Goal: Task Accomplishment & Management: Use online tool/utility

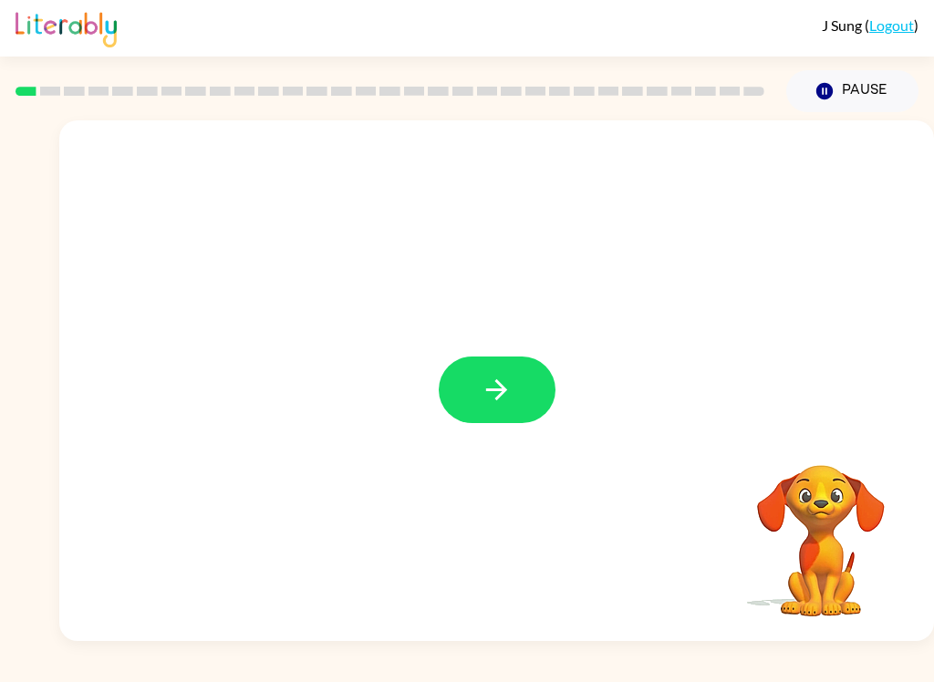
click at [524, 365] on button "button" at bounding box center [497, 390] width 117 height 67
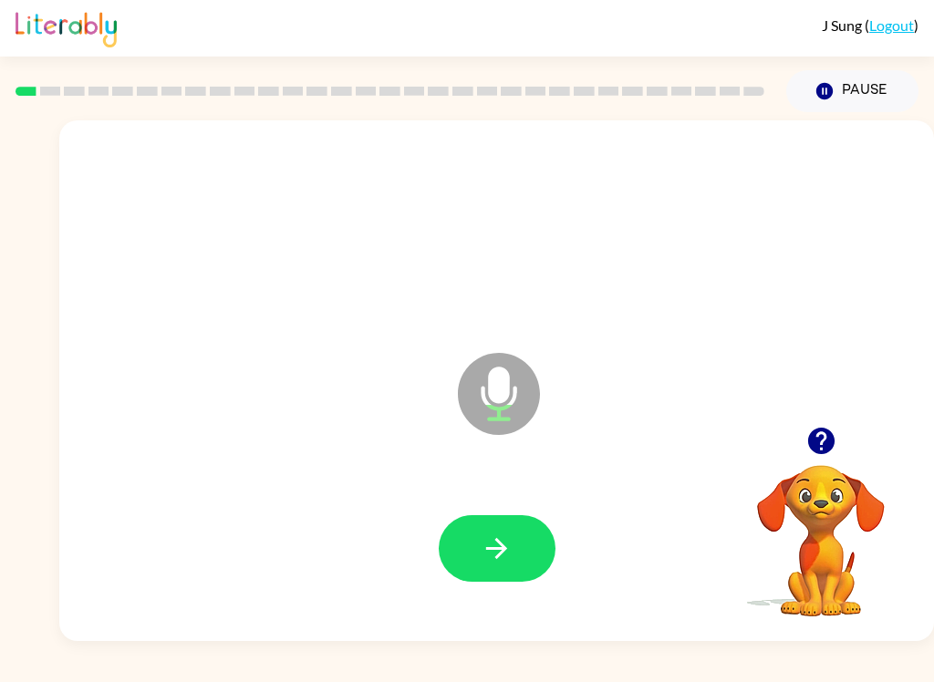
click at [516, 536] on button "button" at bounding box center [497, 548] width 117 height 67
click at [522, 542] on button "button" at bounding box center [497, 548] width 117 height 67
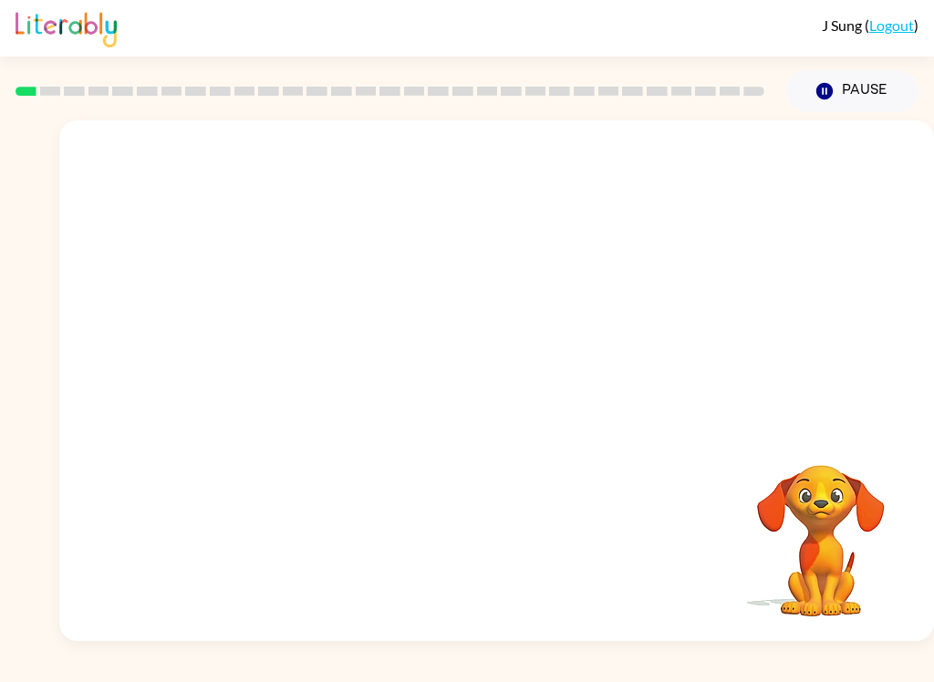
click at [896, 21] on link "Logout" at bounding box center [891, 24] width 45 height 17
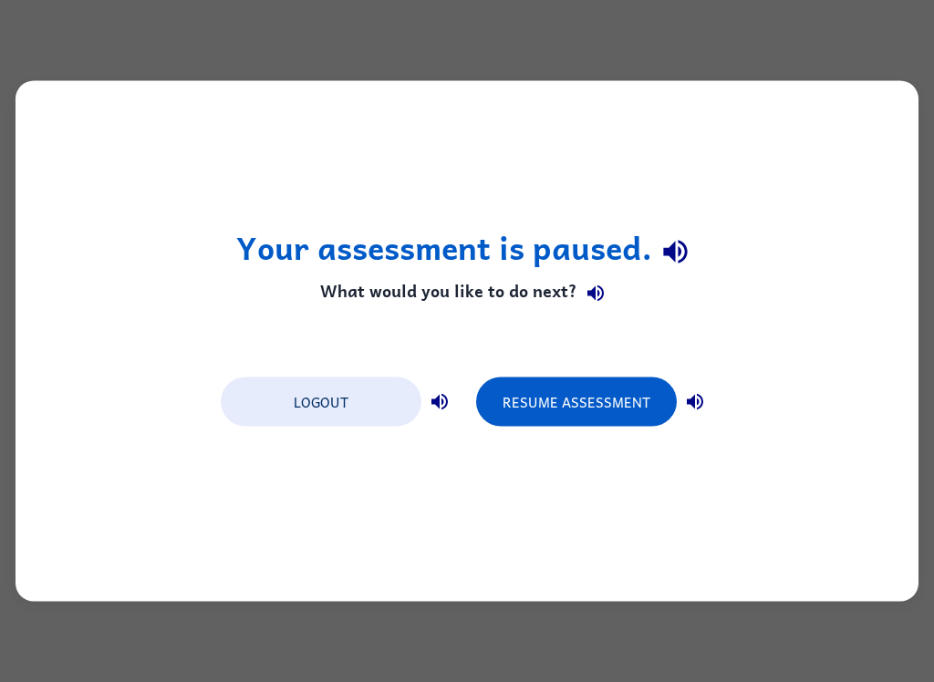
click at [360, 387] on button "Logout" at bounding box center [321, 402] width 201 height 49
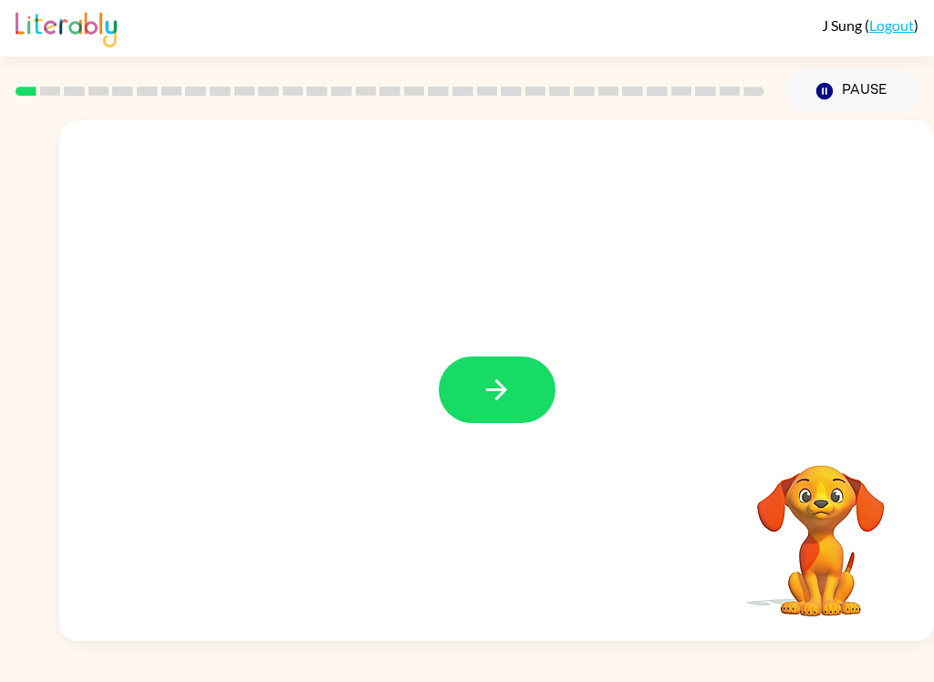
click at [509, 389] on icon "button" at bounding box center [497, 390] width 32 height 32
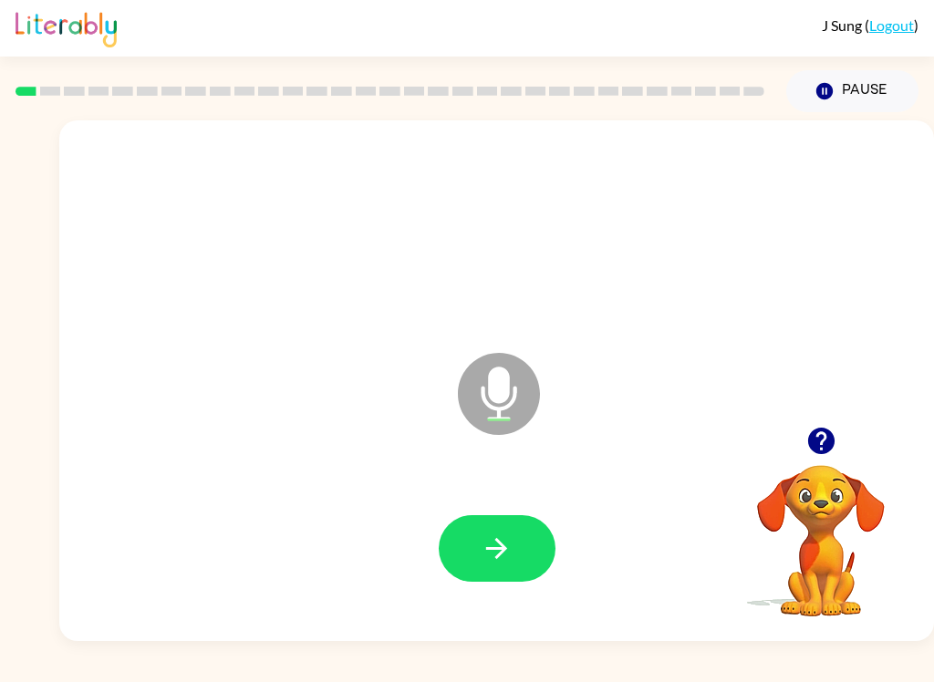
click at [525, 540] on button "button" at bounding box center [497, 548] width 117 height 67
click at [493, 543] on icon "button" at bounding box center [497, 549] width 32 height 32
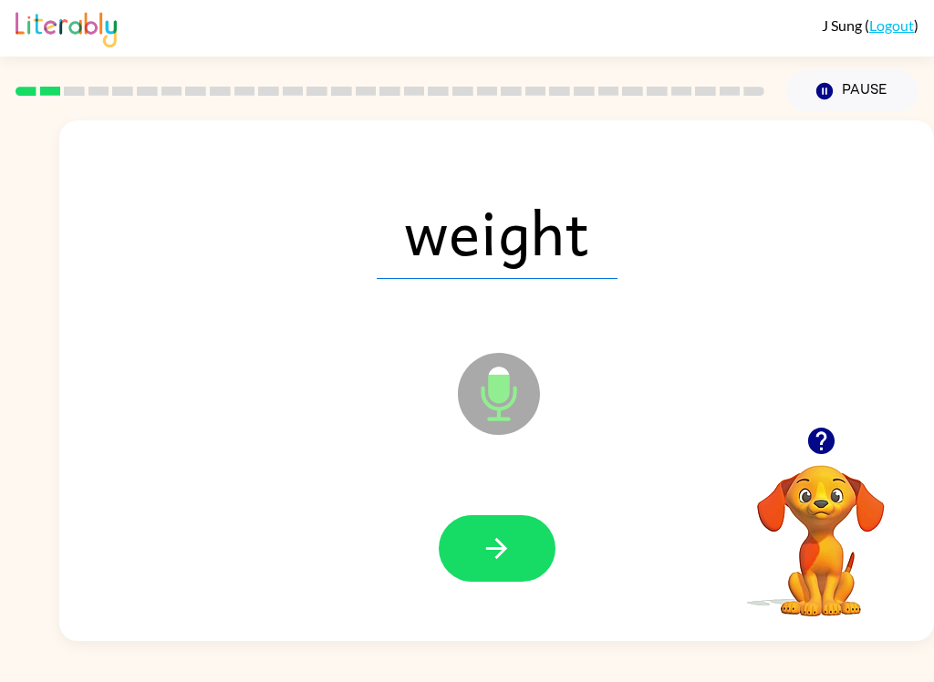
click at [492, 568] on button "button" at bounding box center [497, 548] width 117 height 67
click at [506, 556] on icon "button" at bounding box center [497, 549] width 32 height 32
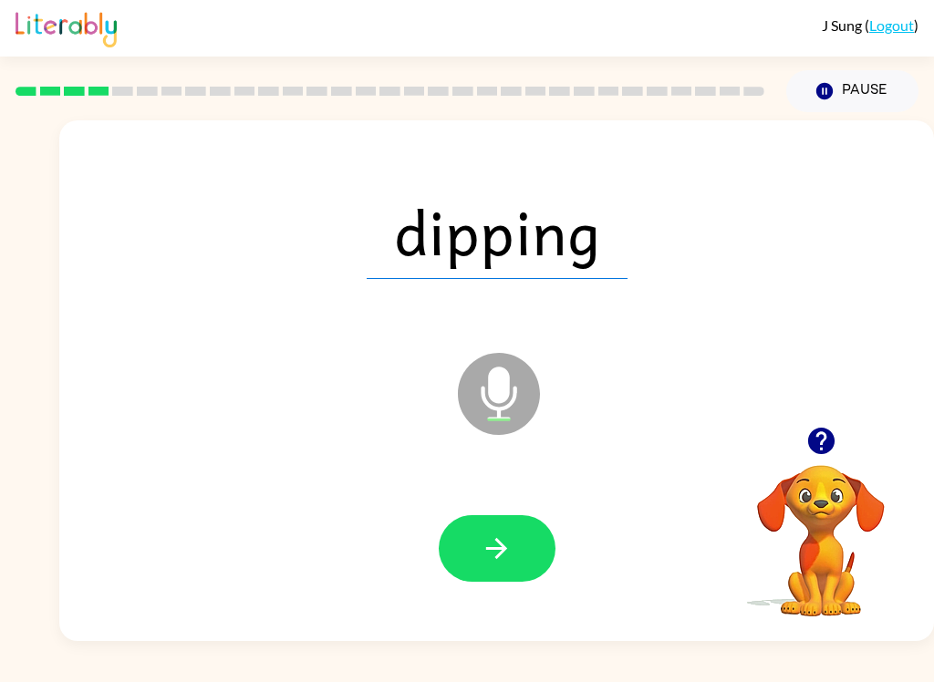
click at [503, 547] on icon "button" at bounding box center [496, 548] width 21 height 21
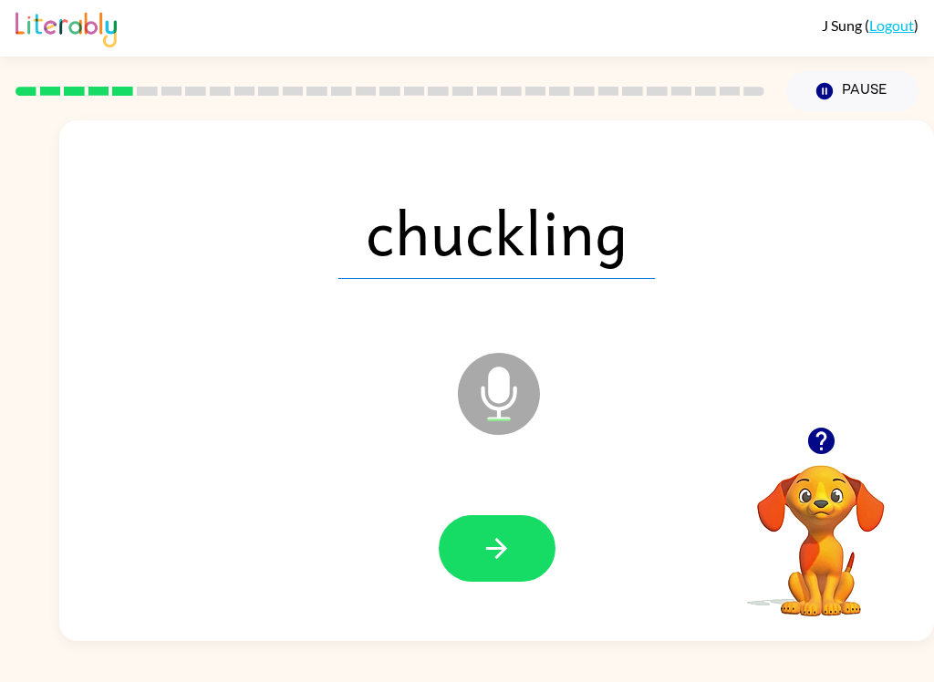
click at [513, 555] on button "button" at bounding box center [497, 548] width 117 height 67
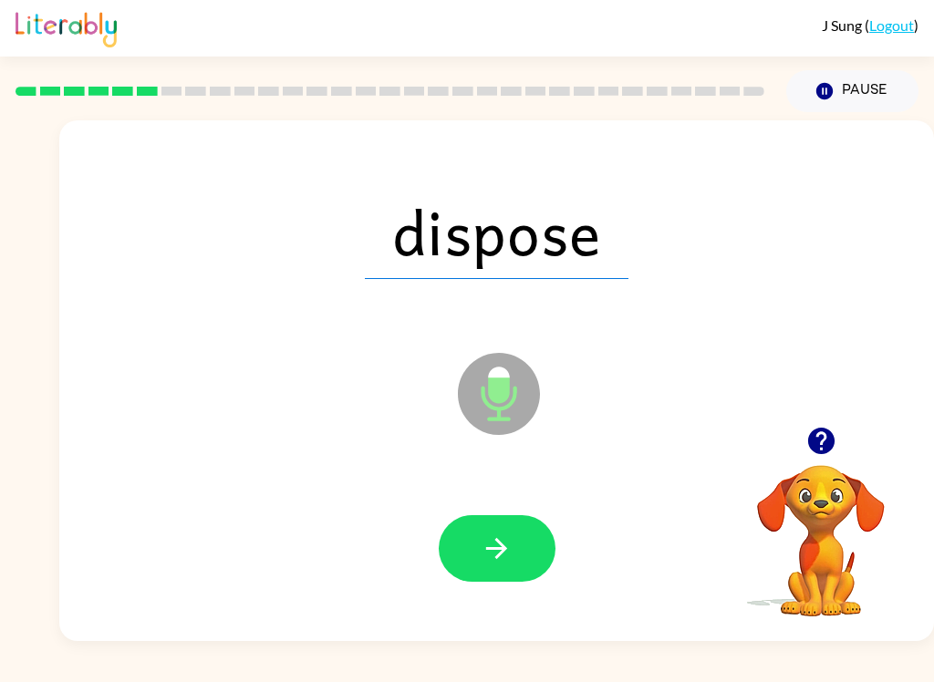
click at [504, 537] on icon "button" at bounding box center [497, 549] width 32 height 32
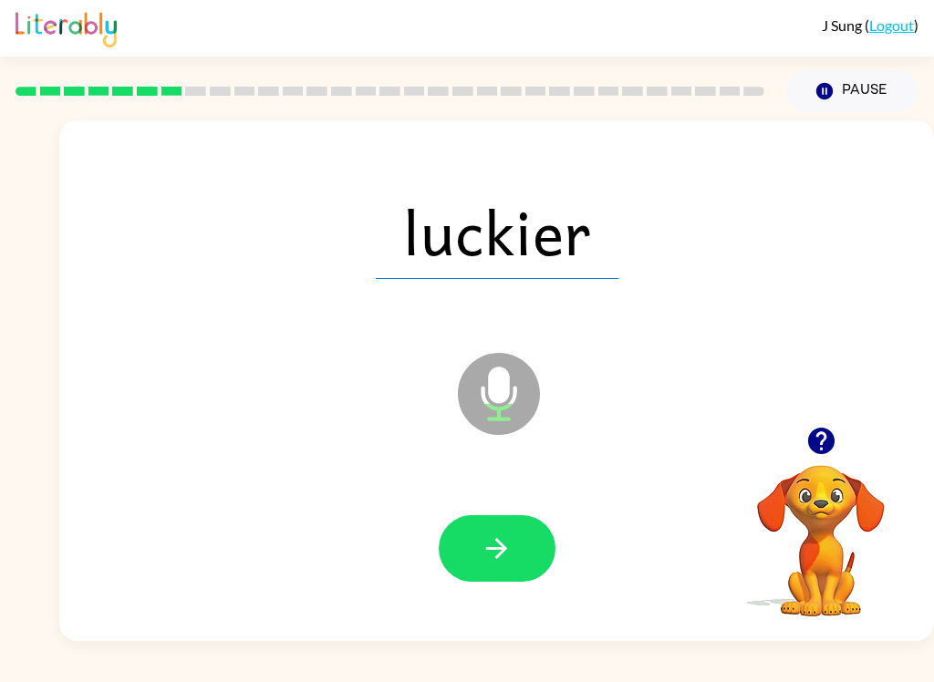
click at [490, 538] on icon "button" at bounding box center [497, 549] width 32 height 32
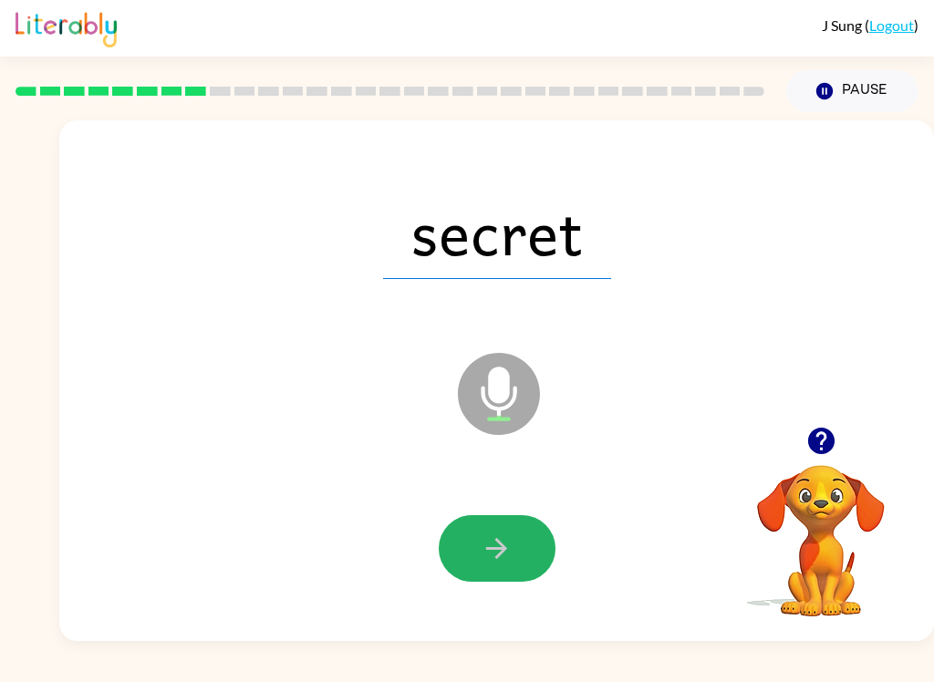
click at [497, 543] on icon "button" at bounding box center [497, 549] width 32 height 32
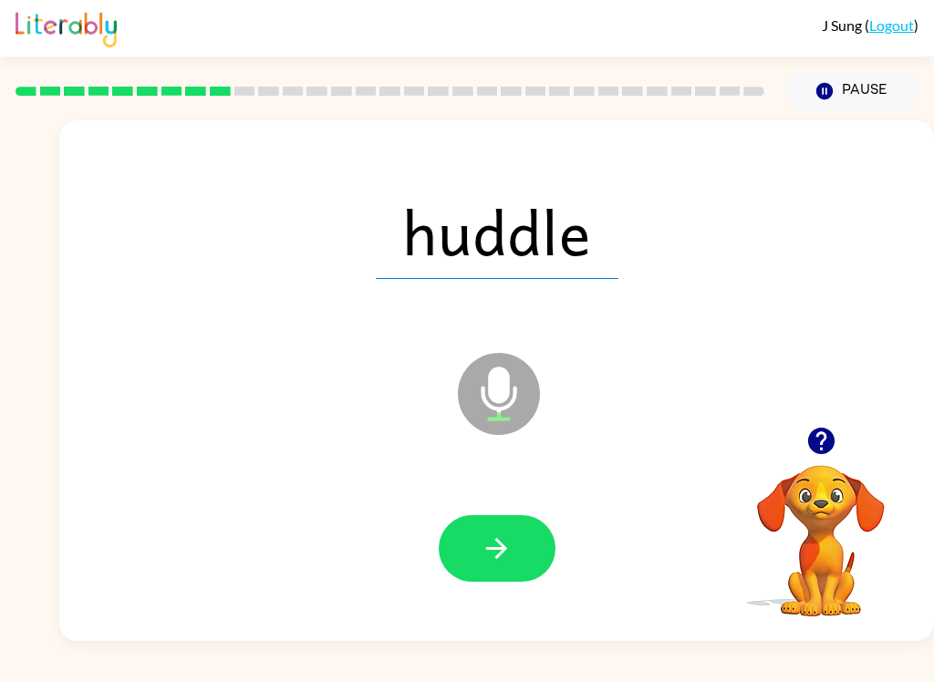
click at [512, 534] on icon "button" at bounding box center [497, 549] width 32 height 32
click at [518, 556] on button "button" at bounding box center [497, 548] width 117 height 67
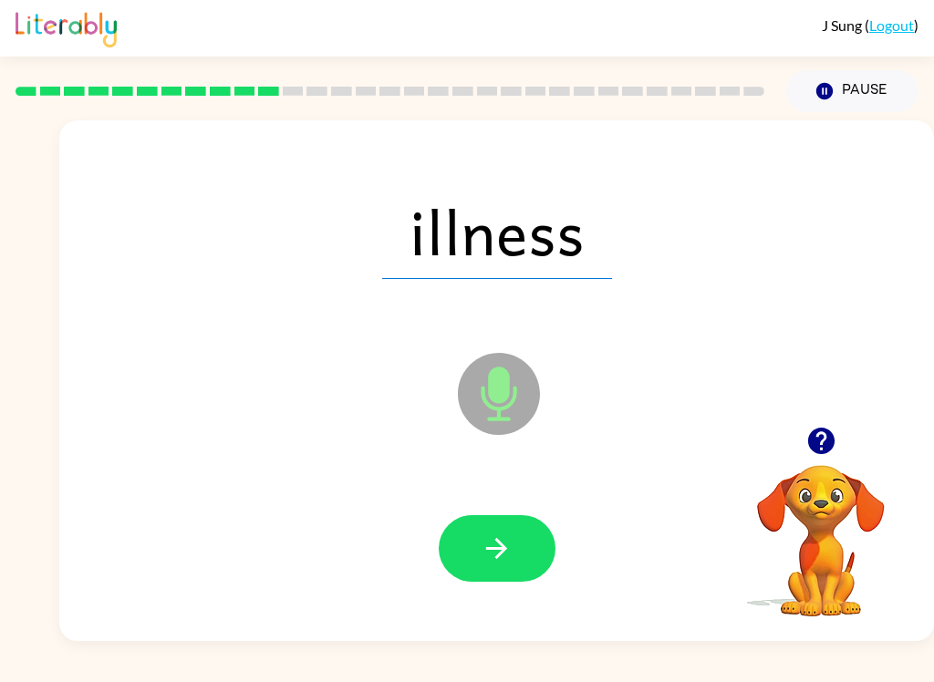
click at [514, 551] on button "button" at bounding box center [497, 548] width 117 height 67
click at [539, 539] on button "button" at bounding box center [497, 548] width 117 height 67
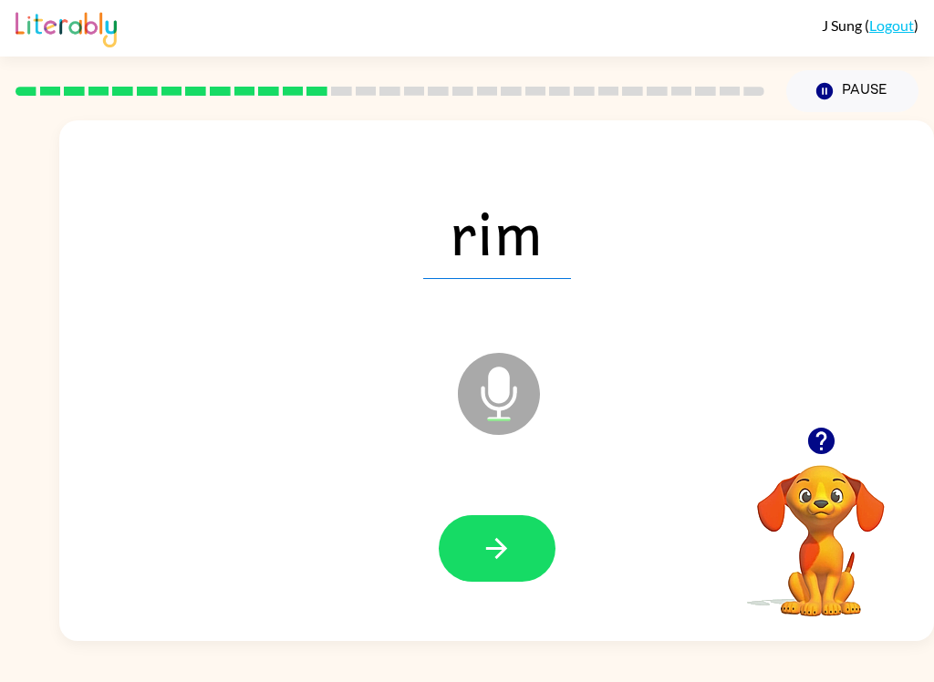
click at [517, 545] on button "button" at bounding box center [497, 548] width 117 height 67
click at [504, 557] on icon "button" at bounding box center [497, 549] width 32 height 32
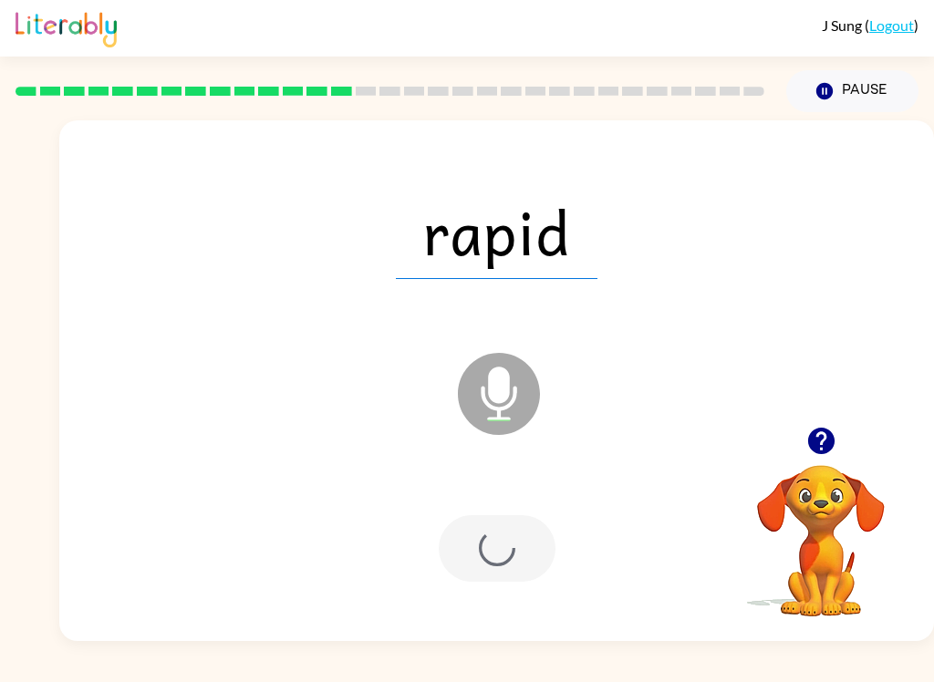
click at [504, 556] on div at bounding box center [497, 548] width 117 height 67
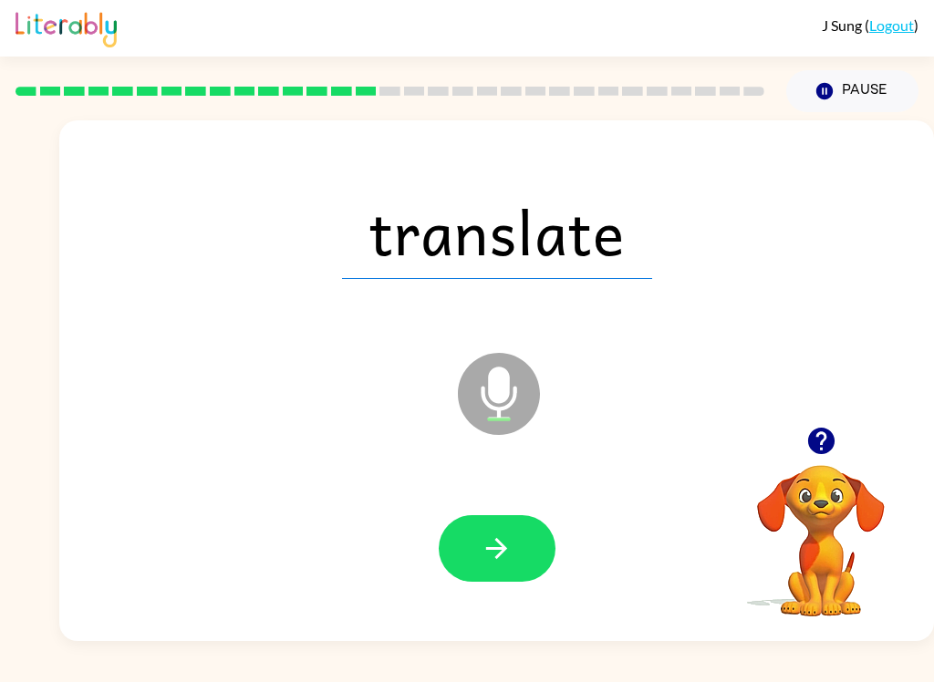
click at [523, 540] on button "button" at bounding box center [497, 548] width 117 height 67
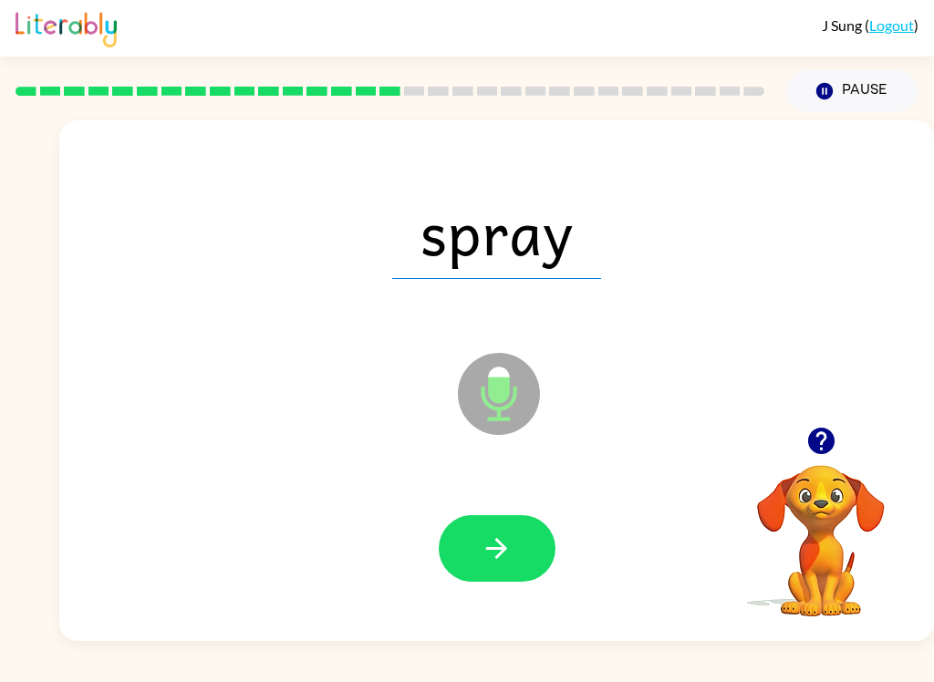
click at [514, 551] on button "button" at bounding box center [497, 548] width 117 height 67
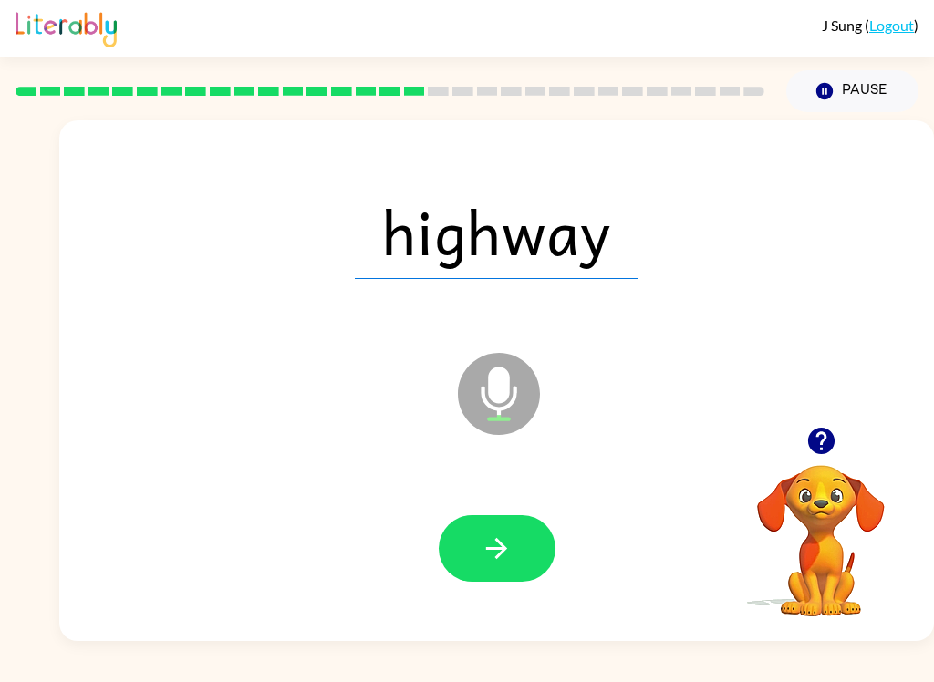
click at [519, 545] on button "button" at bounding box center [497, 548] width 117 height 67
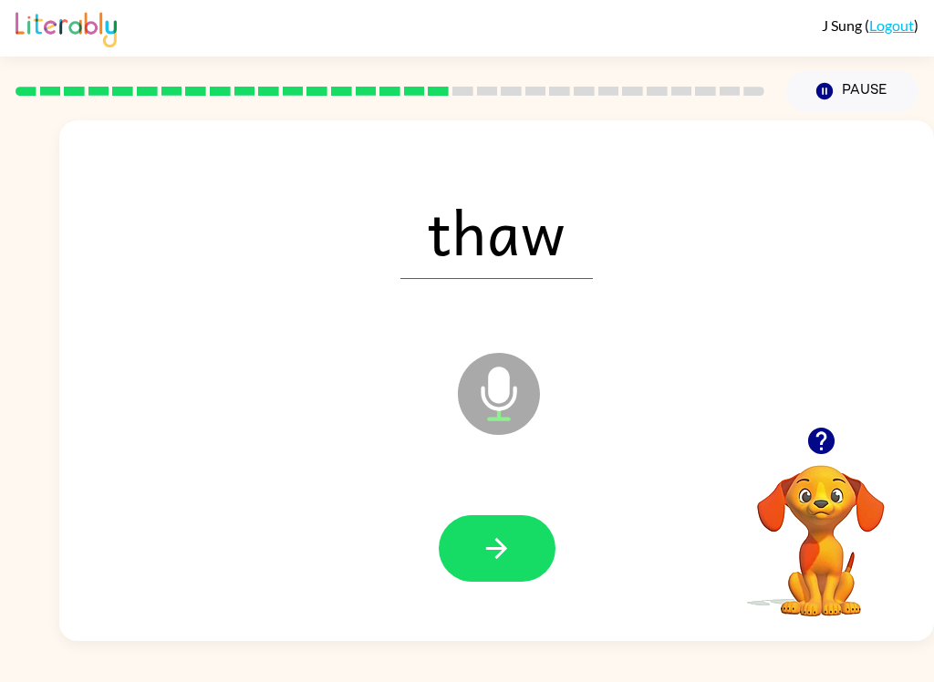
click at [524, 550] on button "button" at bounding box center [497, 548] width 117 height 67
click at [492, 549] on icon "button" at bounding box center [496, 548] width 21 height 21
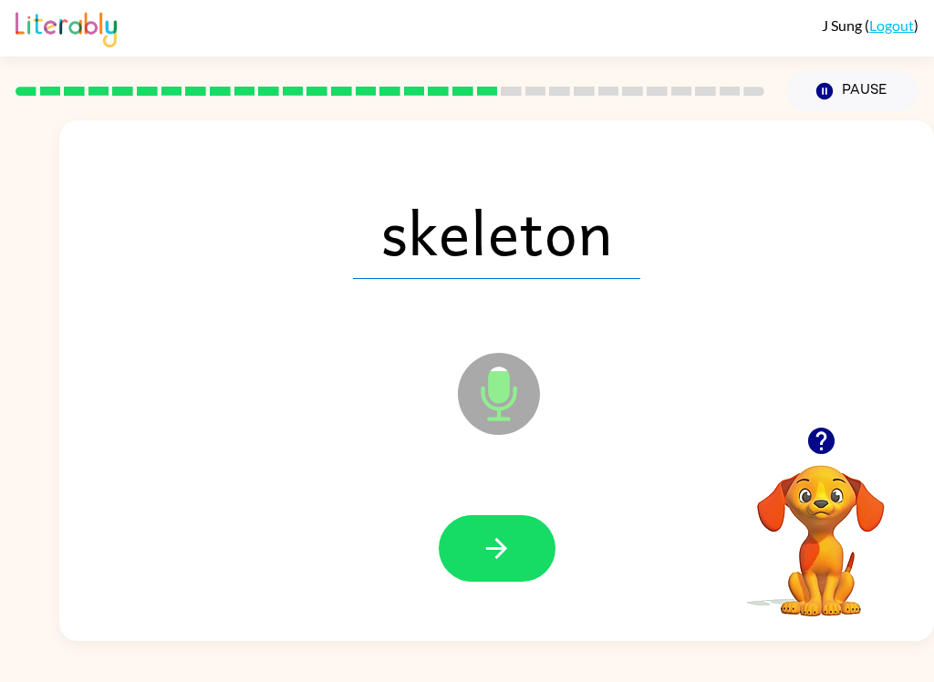
click at [509, 560] on icon "button" at bounding box center [497, 549] width 32 height 32
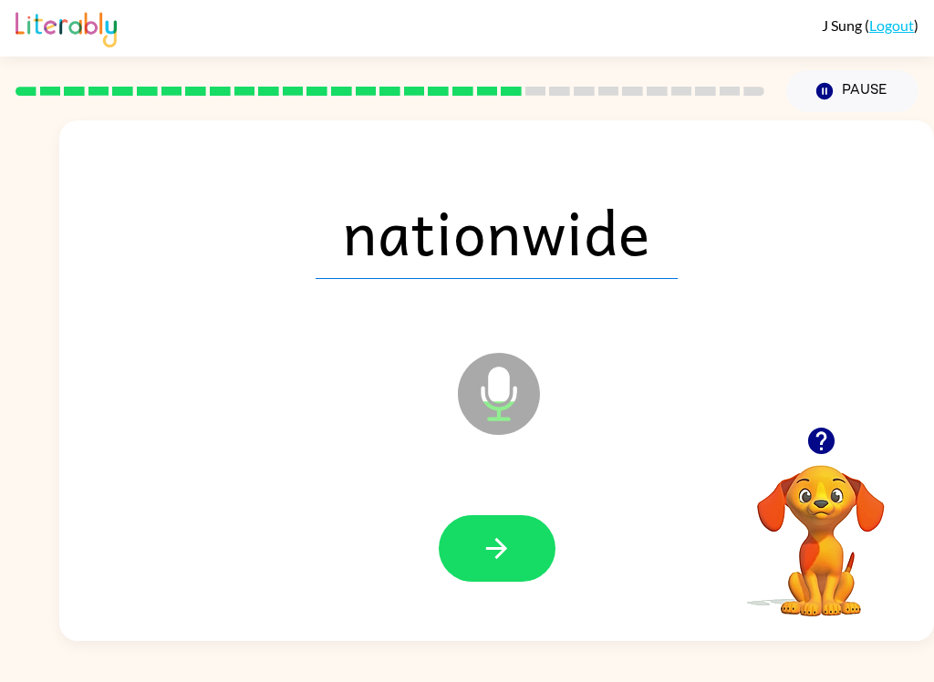
click at [451, 563] on button "button" at bounding box center [497, 548] width 117 height 67
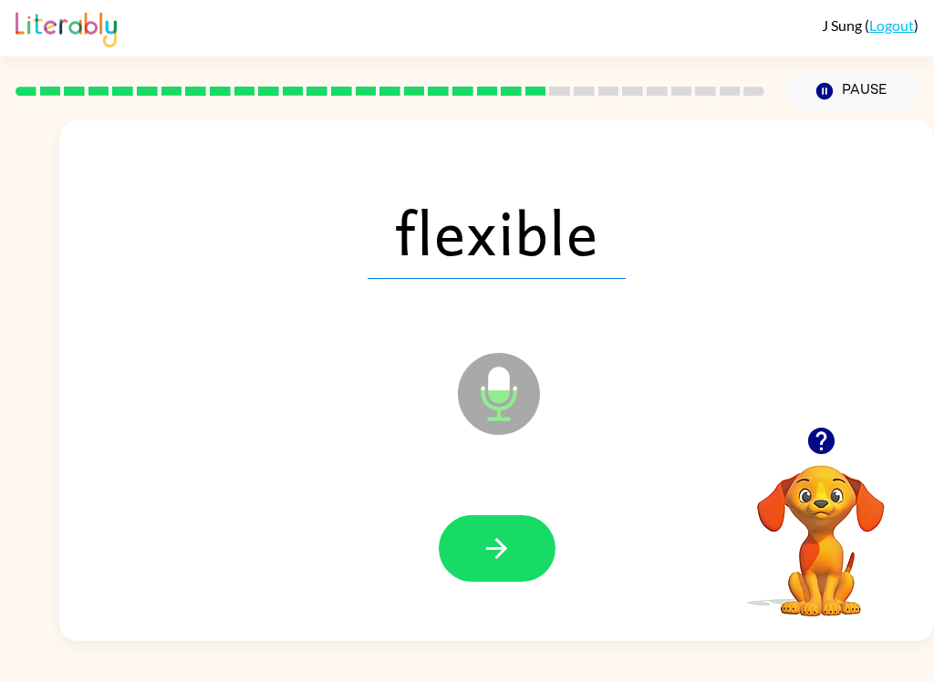
click at [506, 532] on button "button" at bounding box center [497, 548] width 117 height 67
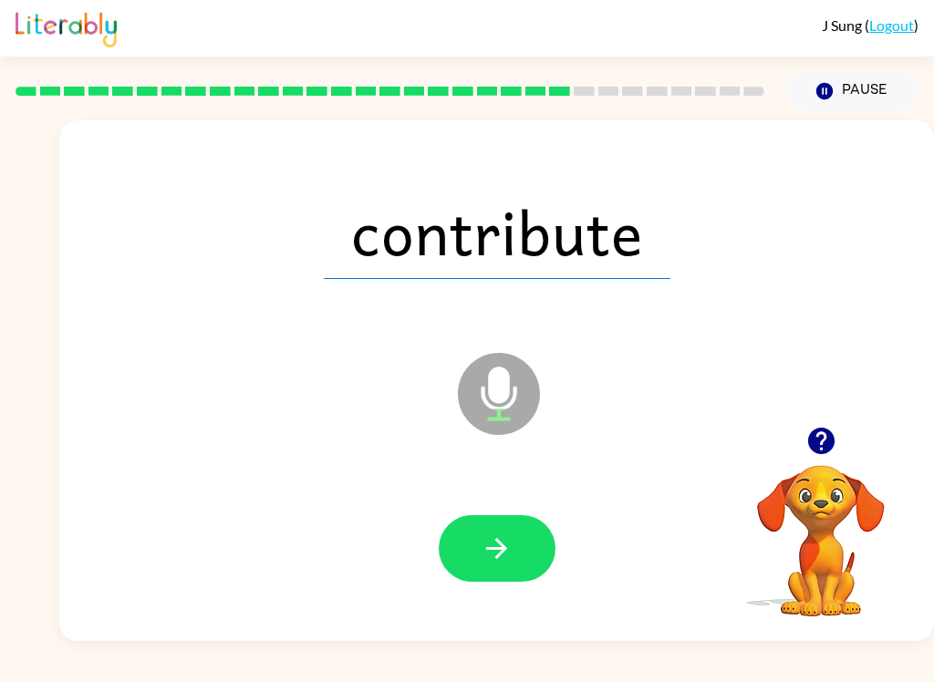
click at [524, 558] on button "button" at bounding box center [497, 548] width 117 height 67
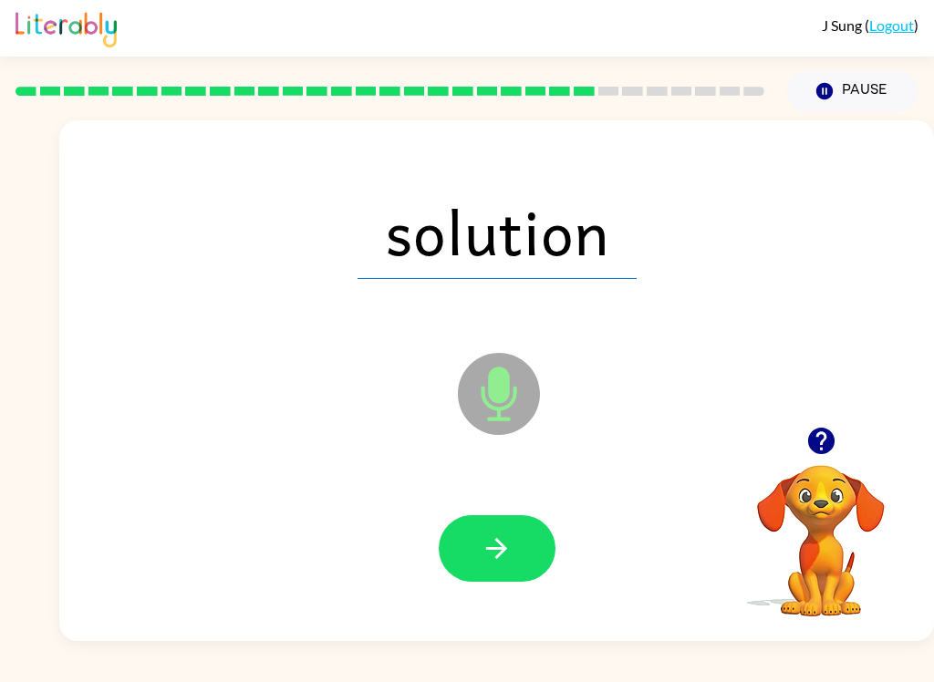
click at [489, 543] on icon "button" at bounding box center [497, 549] width 32 height 32
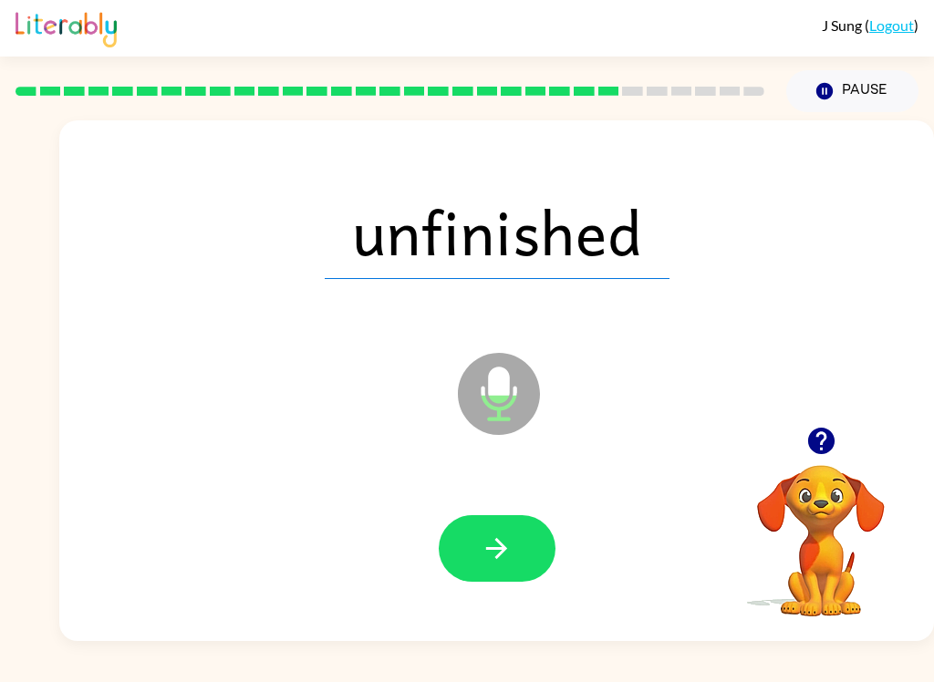
click at [523, 558] on button "button" at bounding box center [497, 548] width 117 height 67
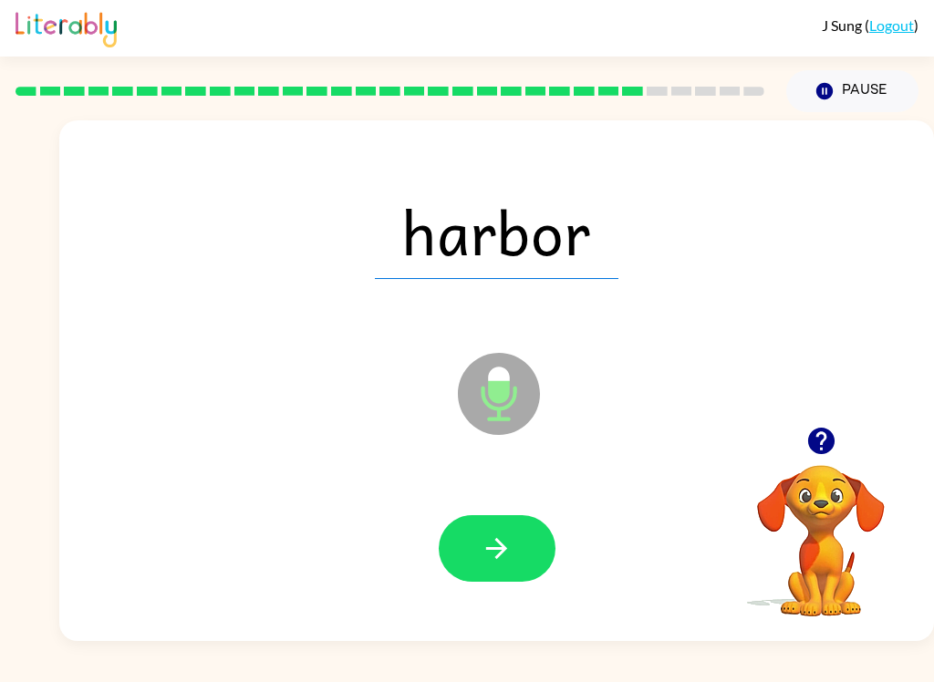
click at [506, 547] on icon "button" at bounding box center [497, 549] width 32 height 32
click at [492, 558] on icon "button" at bounding box center [497, 549] width 32 height 32
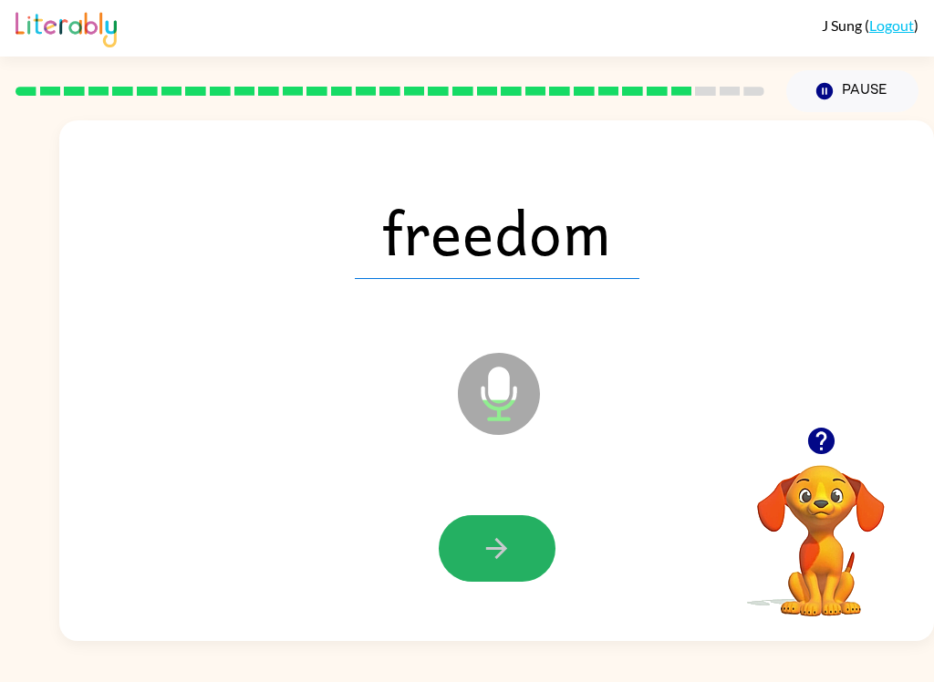
click at [510, 555] on icon "button" at bounding box center [497, 549] width 32 height 32
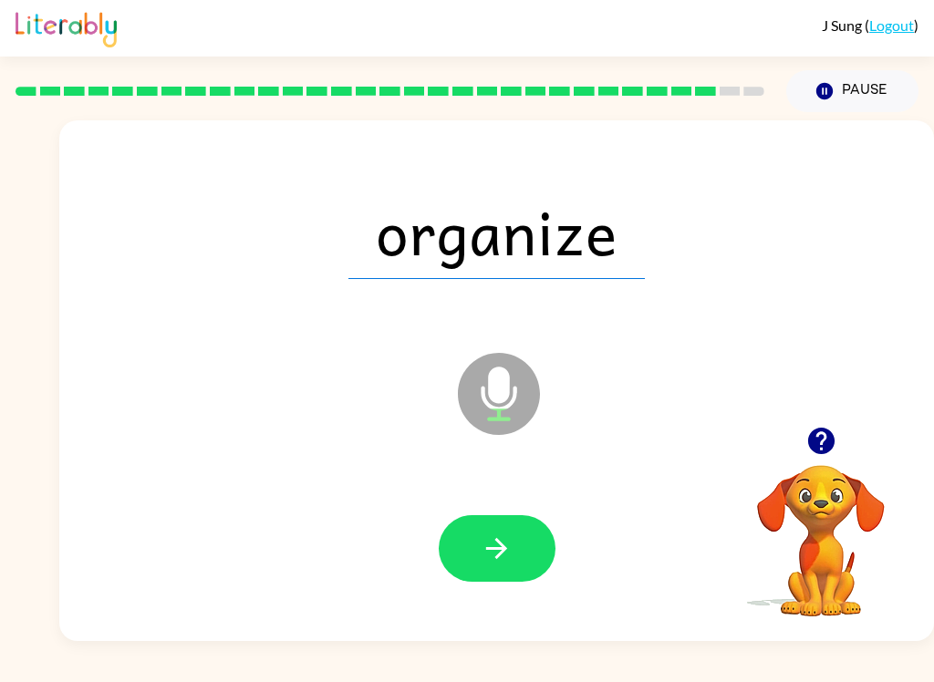
click at [498, 544] on icon "button" at bounding box center [497, 549] width 32 height 32
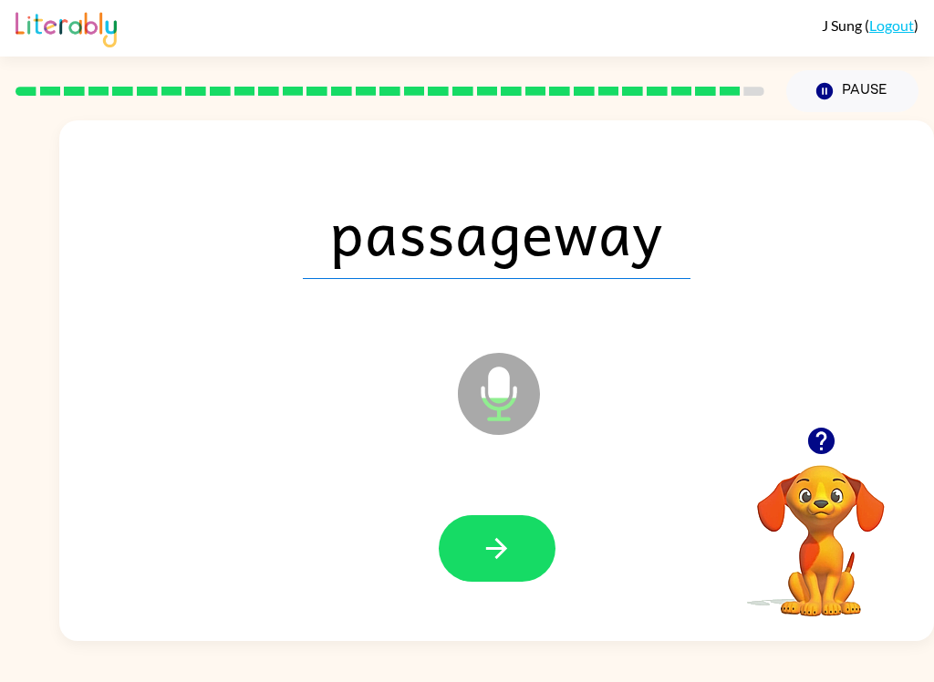
click at [520, 553] on button "button" at bounding box center [497, 548] width 117 height 67
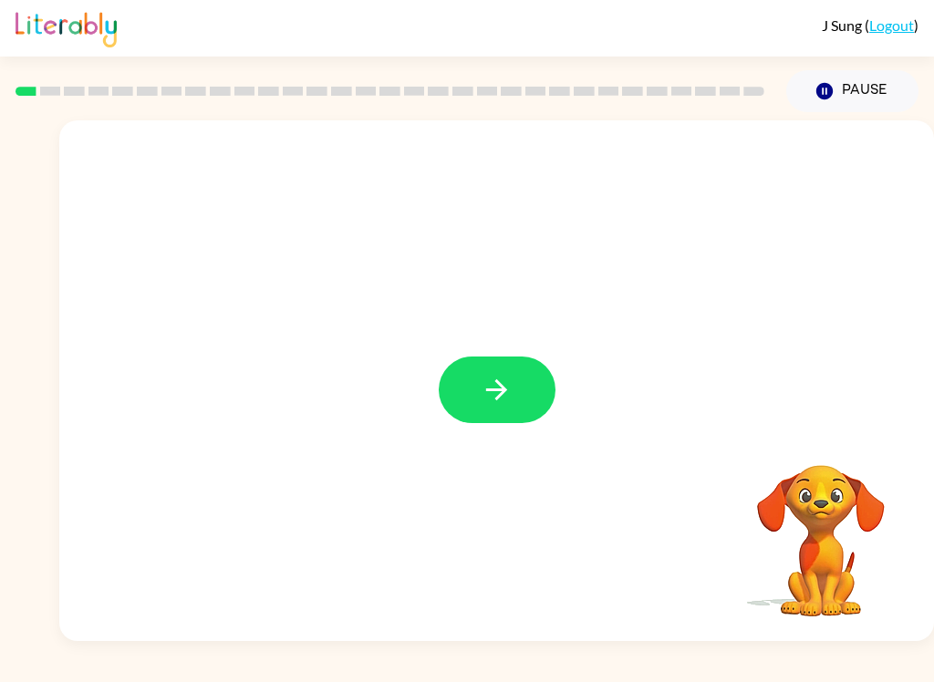
click at [512, 401] on icon "button" at bounding box center [497, 390] width 32 height 32
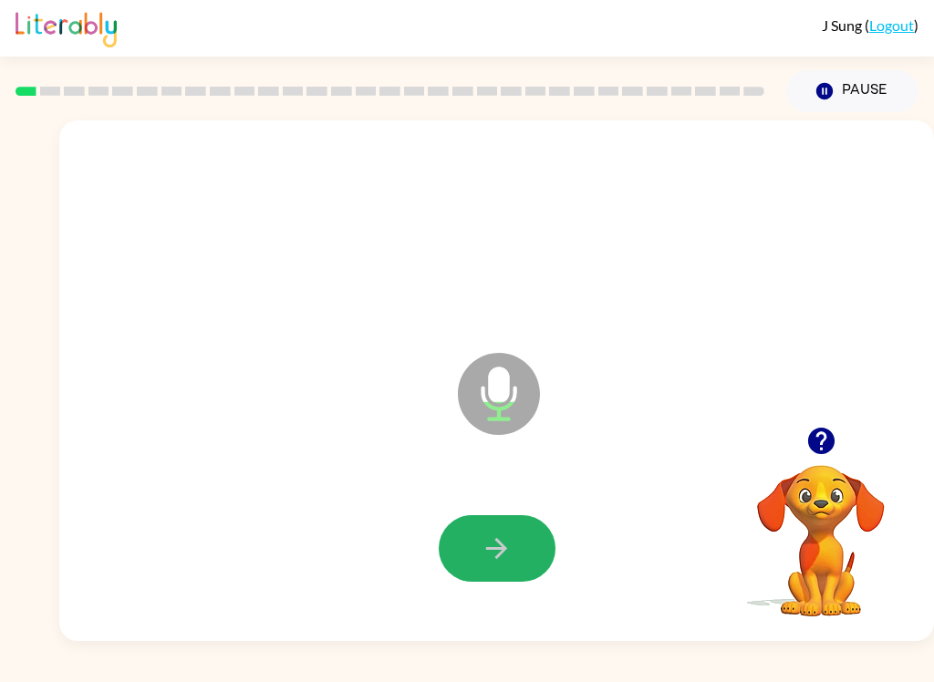
click at [500, 556] on icon "button" at bounding box center [496, 548] width 21 height 21
click at [493, 549] on icon "button" at bounding box center [496, 548] width 21 height 21
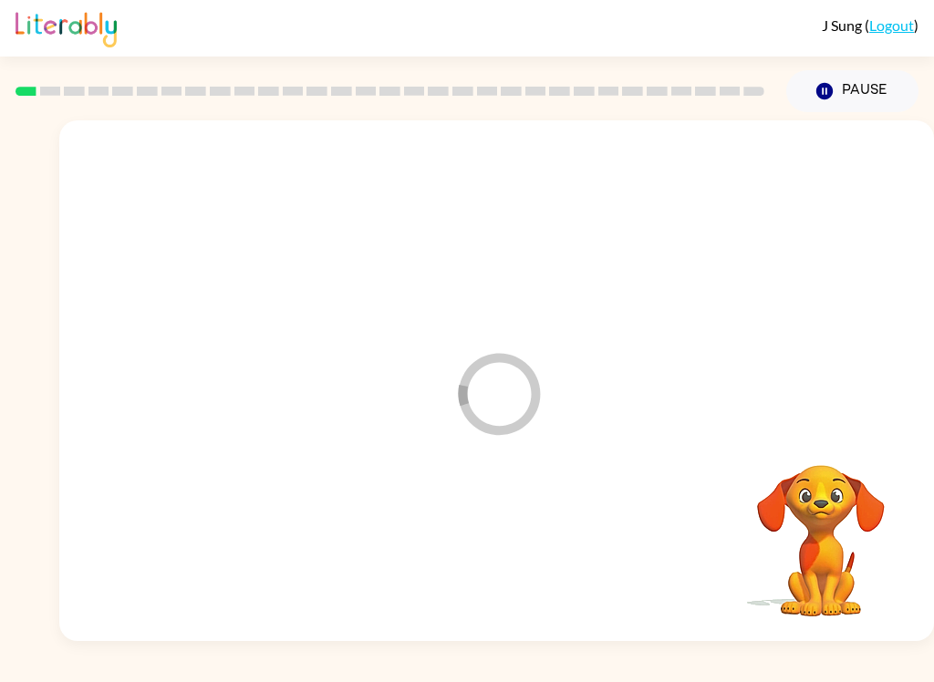
click at [493, 548] on div at bounding box center [497, 549] width 838 height 150
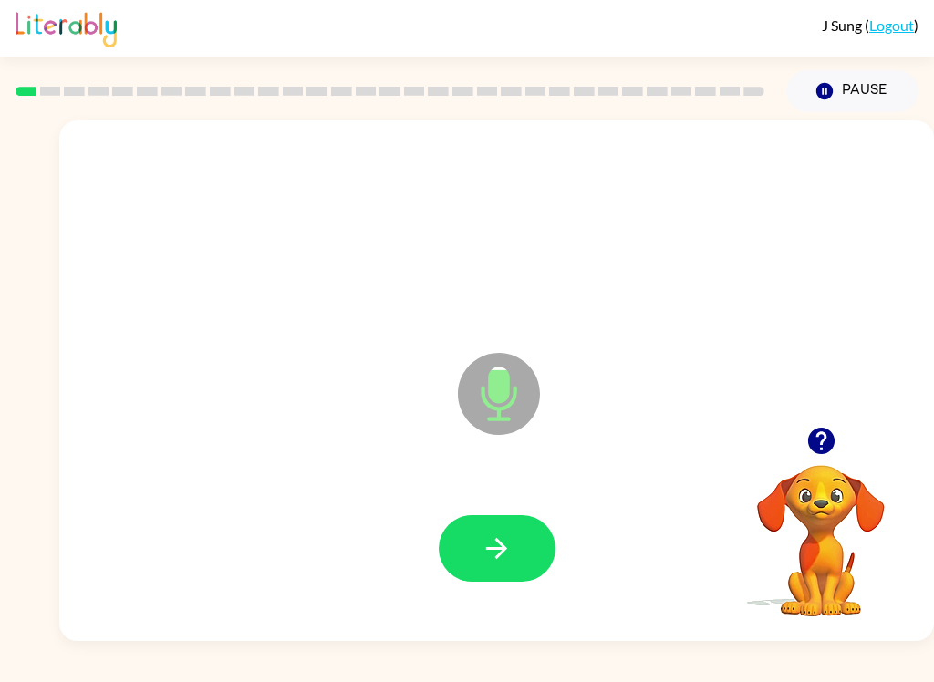
click at [539, 541] on button "button" at bounding box center [497, 548] width 117 height 67
click at [532, 565] on button "button" at bounding box center [497, 548] width 117 height 67
click at [534, 548] on button "button" at bounding box center [497, 548] width 117 height 67
click at [521, 556] on button "button" at bounding box center [497, 548] width 117 height 67
click at [501, 556] on icon "button" at bounding box center [497, 549] width 32 height 32
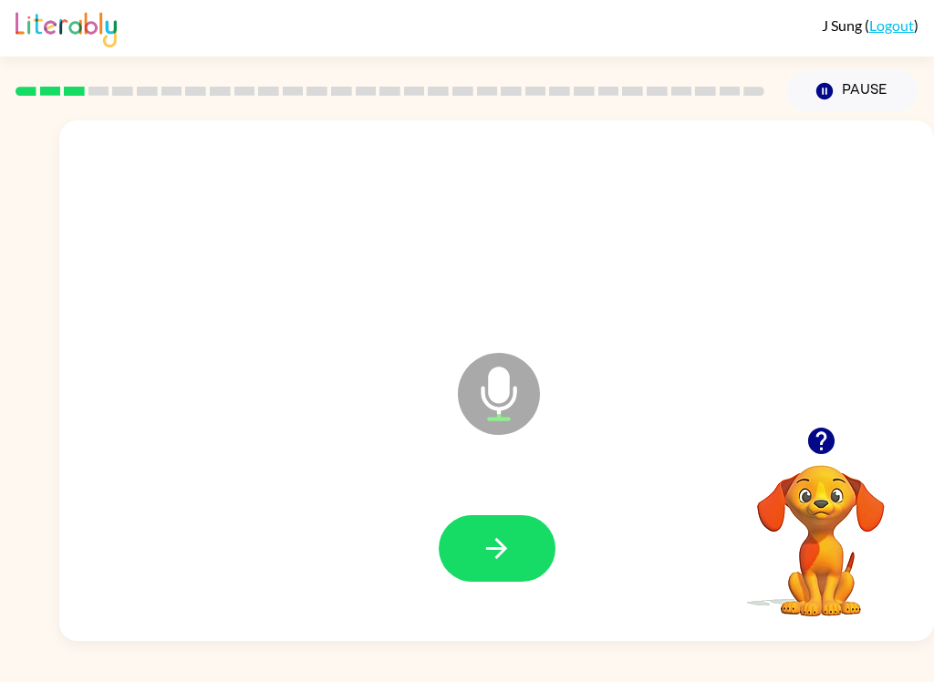
click at [496, 550] on icon "button" at bounding box center [496, 548] width 21 height 21
click at [528, 542] on button "button" at bounding box center [497, 548] width 117 height 67
click at [527, 562] on button "button" at bounding box center [497, 548] width 117 height 67
click at [534, 545] on button "button" at bounding box center [497, 548] width 117 height 67
click at [482, 536] on icon "button" at bounding box center [497, 549] width 32 height 32
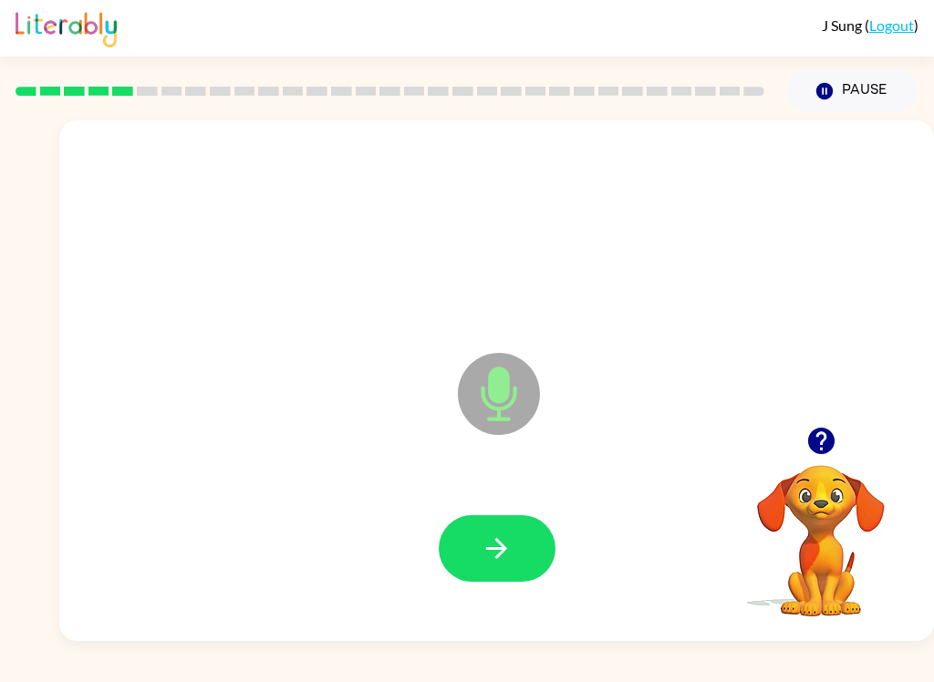
click at [523, 531] on button "button" at bounding box center [497, 548] width 117 height 67
click at [524, 543] on button "button" at bounding box center [497, 548] width 117 height 67
click at [513, 567] on button "button" at bounding box center [497, 548] width 117 height 67
click at [493, 534] on icon "button" at bounding box center [497, 549] width 32 height 32
click at [516, 539] on button "button" at bounding box center [497, 548] width 117 height 67
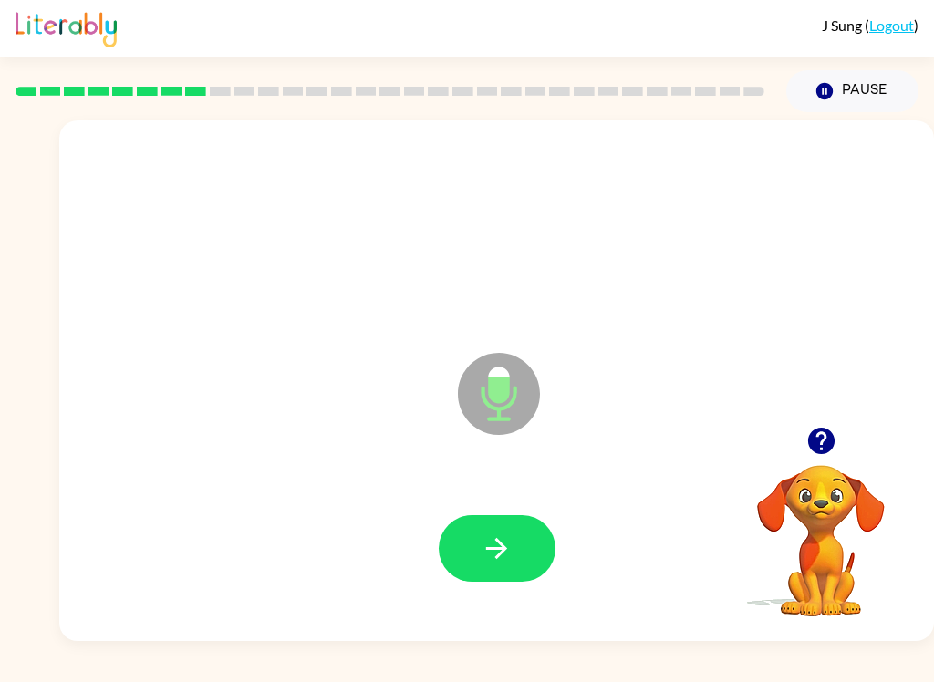
click at [502, 559] on icon "button" at bounding box center [497, 549] width 32 height 32
click at [524, 565] on button "button" at bounding box center [497, 548] width 117 height 67
click at [510, 572] on button "button" at bounding box center [497, 548] width 117 height 67
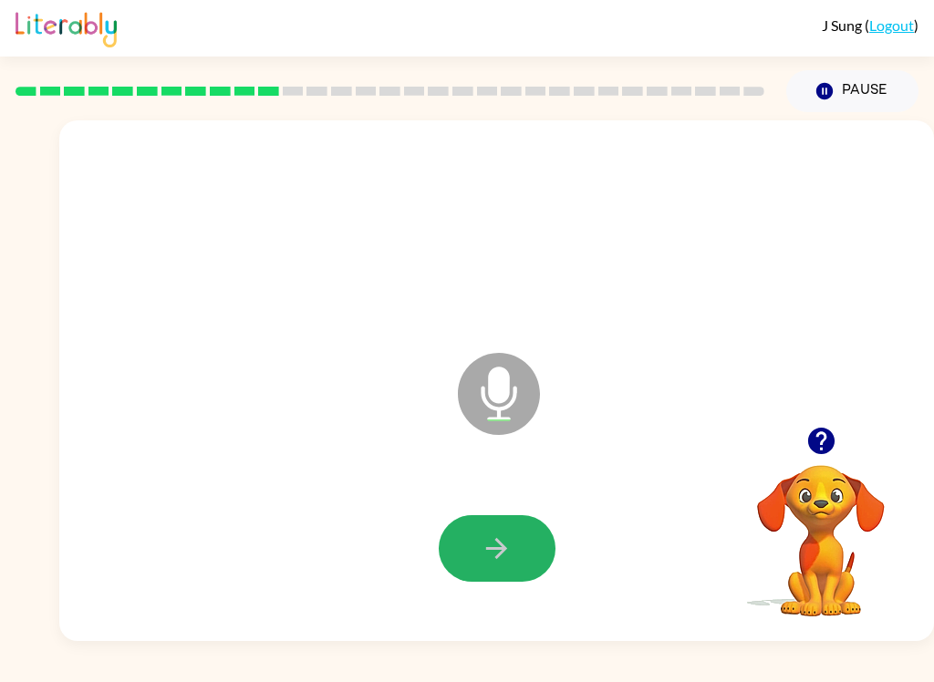
click at [493, 564] on icon "button" at bounding box center [497, 549] width 32 height 32
click at [512, 540] on icon "button" at bounding box center [497, 549] width 32 height 32
click at [524, 544] on button "button" at bounding box center [497, 548] width 117 height 67
click at [510, 536] on icon "button" at bounding box center [497, 549] width 32 height 32
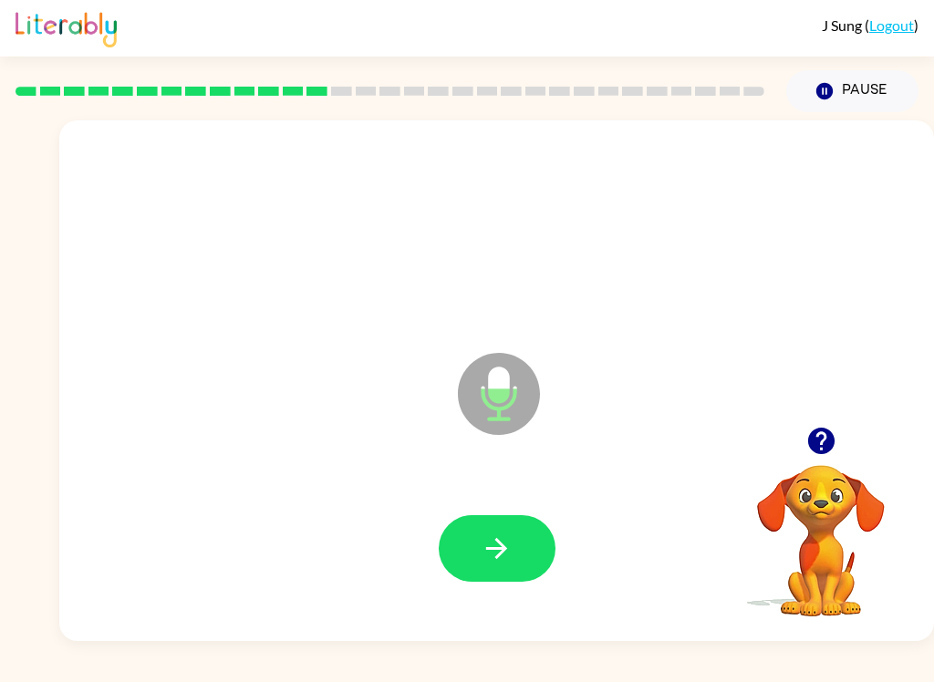
click at [520, 553] on button "button" at bounding box center [497, 548] width 117 height 67
click at [523, 556] on button "button" at bounding box center [497, 548] width 117 height 67
click at [507, 575] on button "button" at bounding box center [497, 548] width 117 height 67
click at [819, 427] on icon "button" at bounding box center [821, 441] width 32 height 32
click at [536, 549] on button "button" at bounding box center [497, 548] width 117 height 67
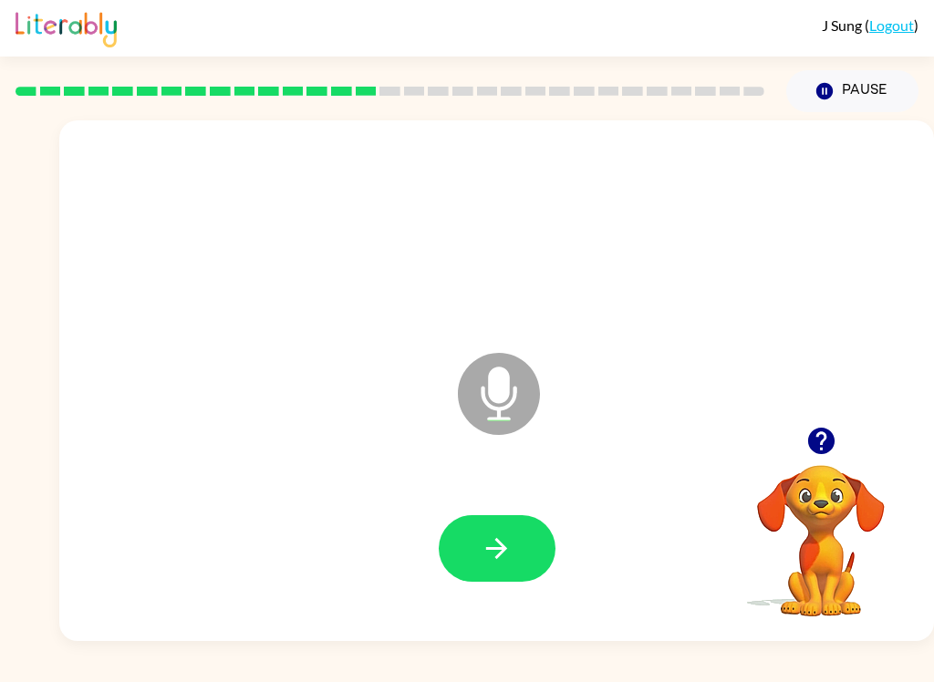
click at [488, 552] on icon "button" at bounding box center [497, 549] width 32 height 32
click at [503, 549] on icon "button" at bounding box center [496, 548] width 21 height 21
click at [513, 549] on button "button" at bounding box center [497, 548] width 117 height 67
click at [837, 456] on button "button" at bounding box center [821, 441] width 47 height 47
click at [513, 539] on button "button" at bounding box center [497, 548] width 117 height 67
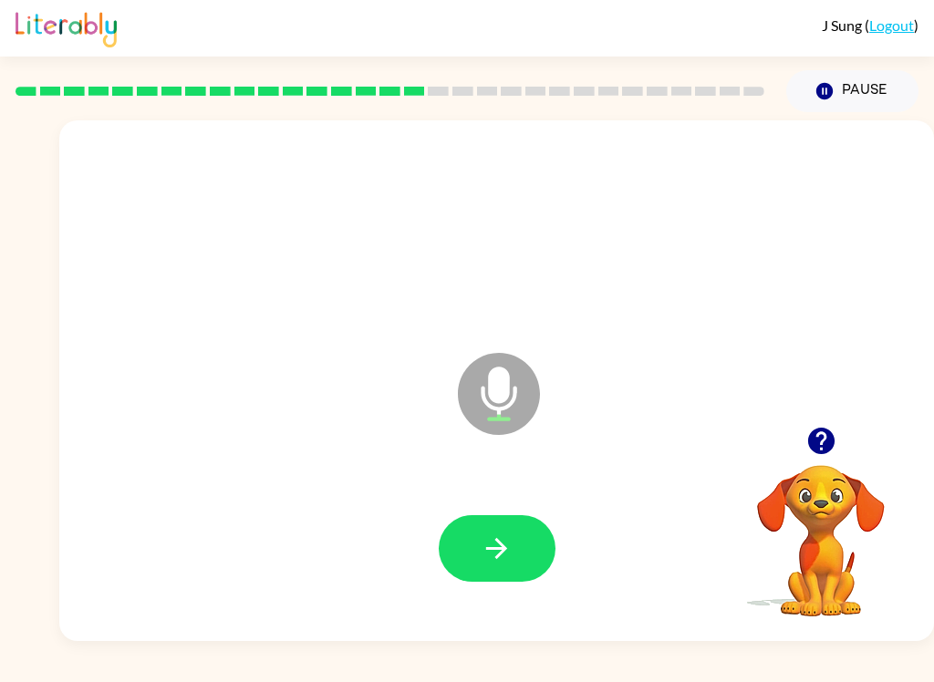
click at [820, 444] on icon "button" at bounding box center [821, 441] width 32 height 32
click at [526, 562] on button "button" at bounding box center [497, 548] width 117 height 67
click at [811, 451] on icon "button" at bounding box center [821, 441] width 32 height 32
click at [499, 557] on icon "button" at bounding box center [496, 548] width 21 height 21
click at [497, 549] on icon "button" at bounding box center [496, 548] width 21 height 21
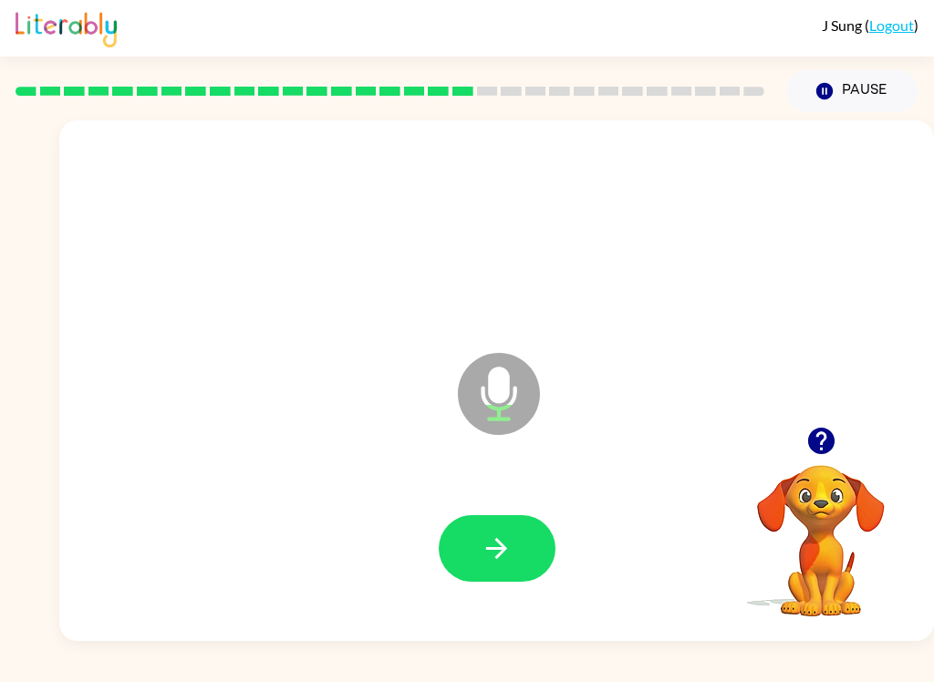
click at [500, 544] on icon "button" at bounding box center [496, 548] width 21 height 21
click at [514, 582] on button "button" at bounding box center [497, 548] width 117 height 67
click at [519, 555] on button "button" at bounding box center [497, 548] width 117 height 67
click at [514, 542] on button "button" at bounding box center [497, 548] width 117 height 67
click at [524, 550] on button "button" at bounding box center [497, 548] width 117 height 67
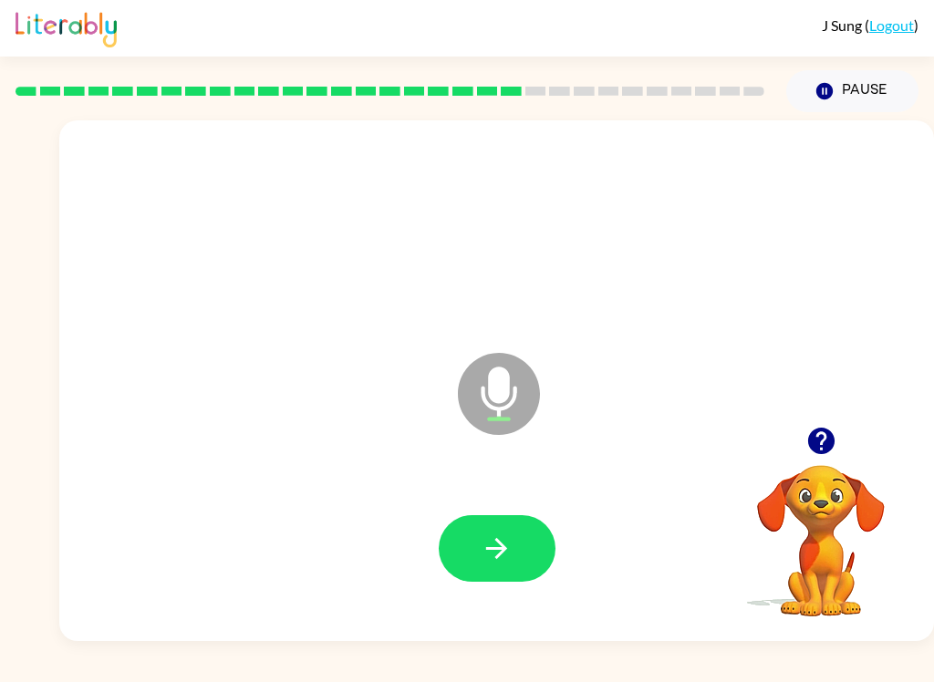
click at [846, 430] on div at bounding box center [821, 441] width 182 height 47
click at [845, 430] on div at bounding box center [821, 441] width 182 height 47
click at [837, 425] on button "button" at bounding box center [821, 441] width 47 height 47
click at [849, 436] on div "Microphone The Microphone is here when it is your turn to talk" at bounding box center [496, 380] width 875 height 521
click at [538, 525] on button "button" at bounding box center [497, 548] width 117 height 67
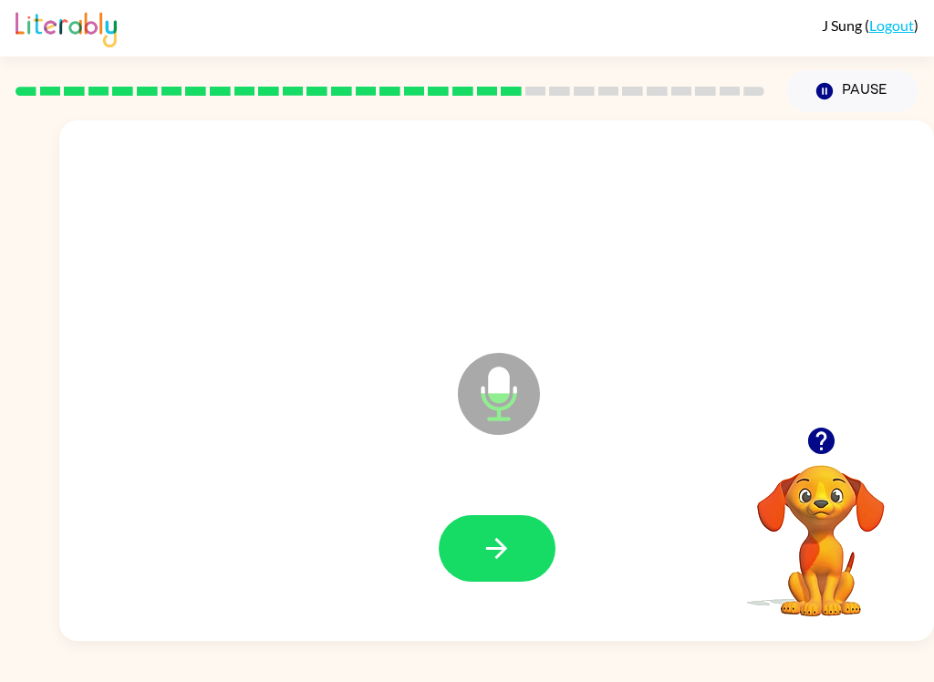
click at [503, 552] on icon "button" at bounding box center [496, 548] width 21 height 21
click at [516, 543] on button "button" at bounding box center [497, 548] width 117 height 67
click at [527, 560] on button "button" at bounding box center [497, 548] width 117 height 67
click at [525, 537] on button "button" at bounding box center [497, 548] width 117 height 67
click at [526, 549] on button "button" at bounding box center [497, 548] width 117 height 67
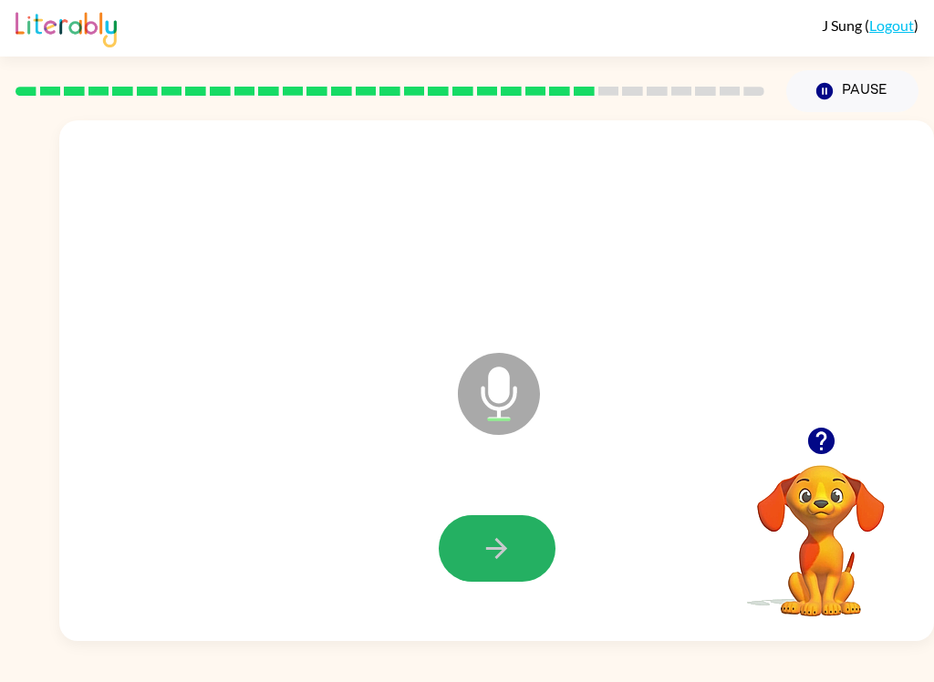
click at [528, 551] on button "button" at bounding box center [497, 548] width 117 height 67
click at [524, 532] on button "button" at bounding box center [497, 548] width 117 height 67
click at [491, 541] on icon "button" at bounding box center [497, 549] width 32 height 32
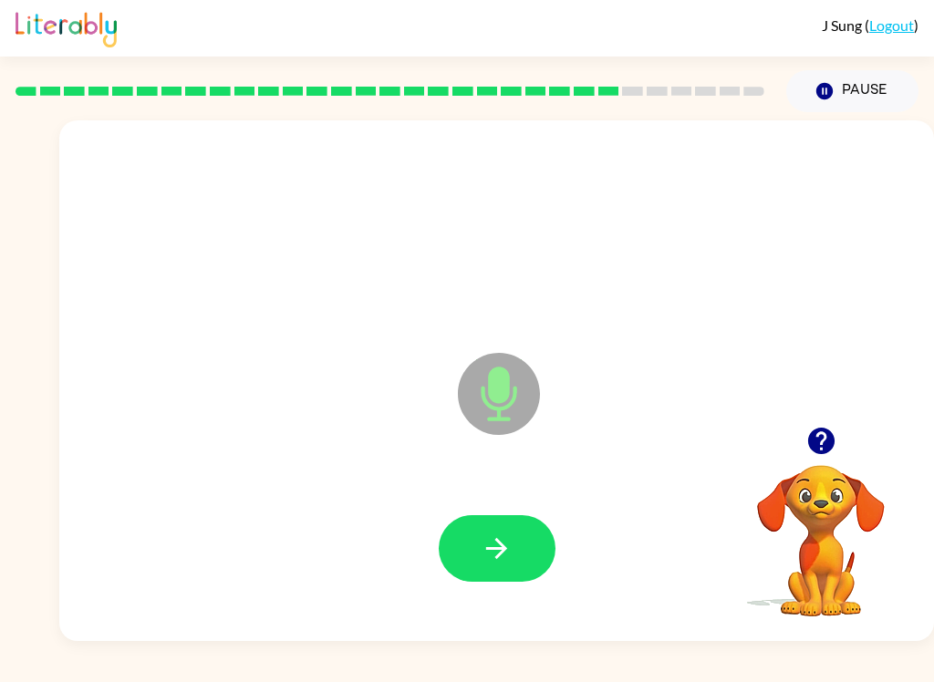
click at [524, 555] on button "button" at bounding box center [497, 548] width 117 height 67
click at [505, 549] on icon "button" at bounding box center [496, 548] width 21 height 21
click at [530, 564] on button "button" at bounding box center [497, 548] width 117 height 67
click at [505, 557] on icon "button" at bounding box center [497, 549] width 32 height 32
click at [510, 563] on icon "button" at bounding box center [497, 549] width 32 height 32
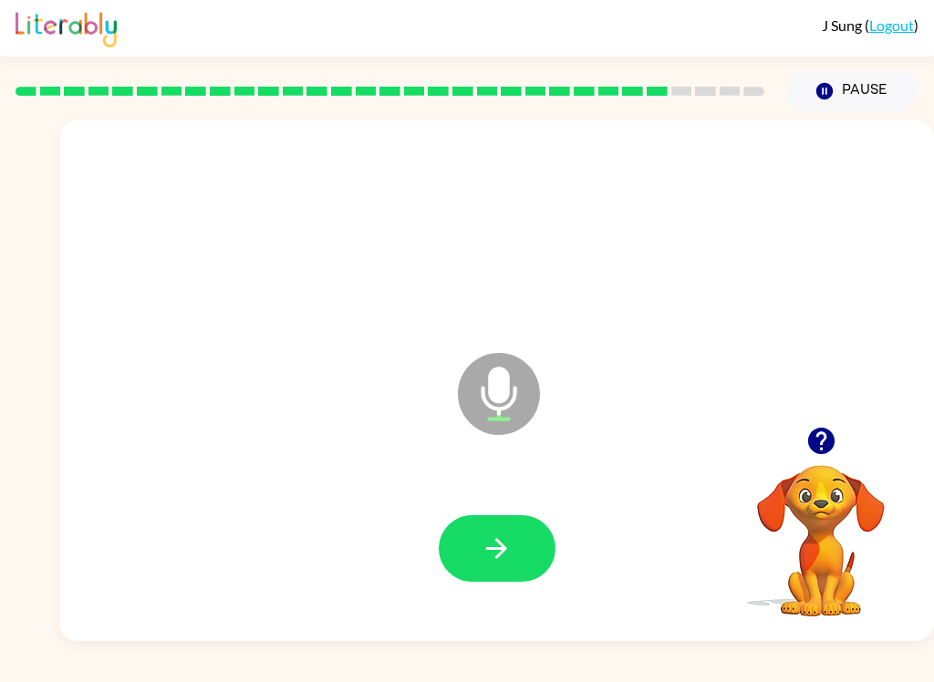
click at [506, 567] on button "button" at bounding box center [497, 548] width 117 height 67
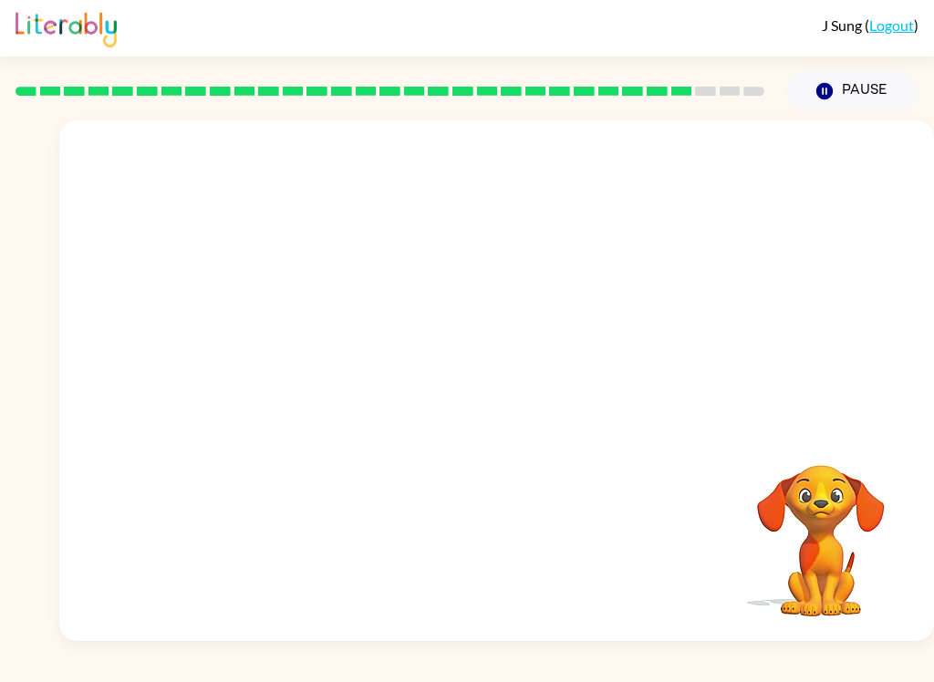
click at [769, 669] on div "[PERSON_NAME] ( Logout ) Pause Pause Your browser must support playing .mp4 fil…" at bounding box center [467, 341] width 934 height 682
click at [759, 665] on div "[PERSON_NAME] ( Logout ) Pause Pause Your browser must support playing .mp4 fil…" at bounding box center [467, 341] width 934 height 682
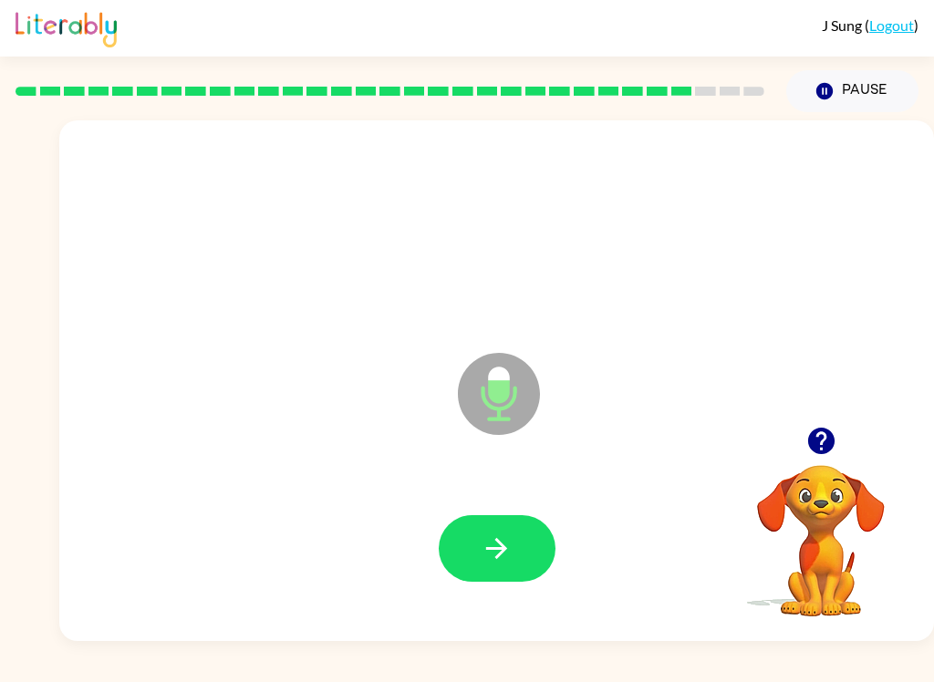
click at [535, 565] on button "button" at bounding box center [497, 548] width 117 height 67
click at [533, 555] on button "button" at bounding box center [497, 548] width 117 height 67
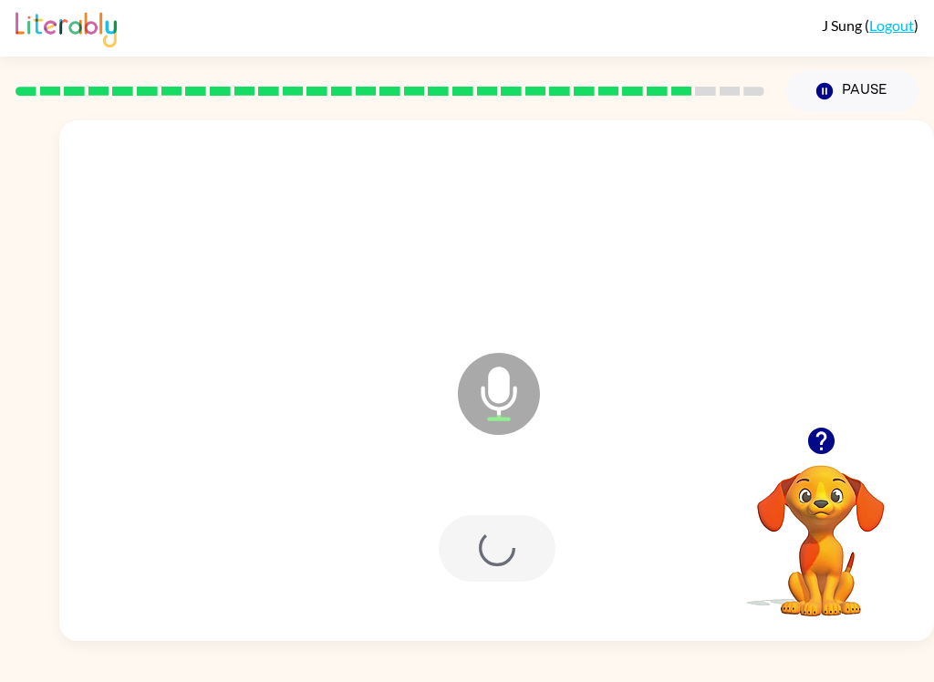
click at [533, 555] on div at bounding box center [497, 548] width 117 height 67
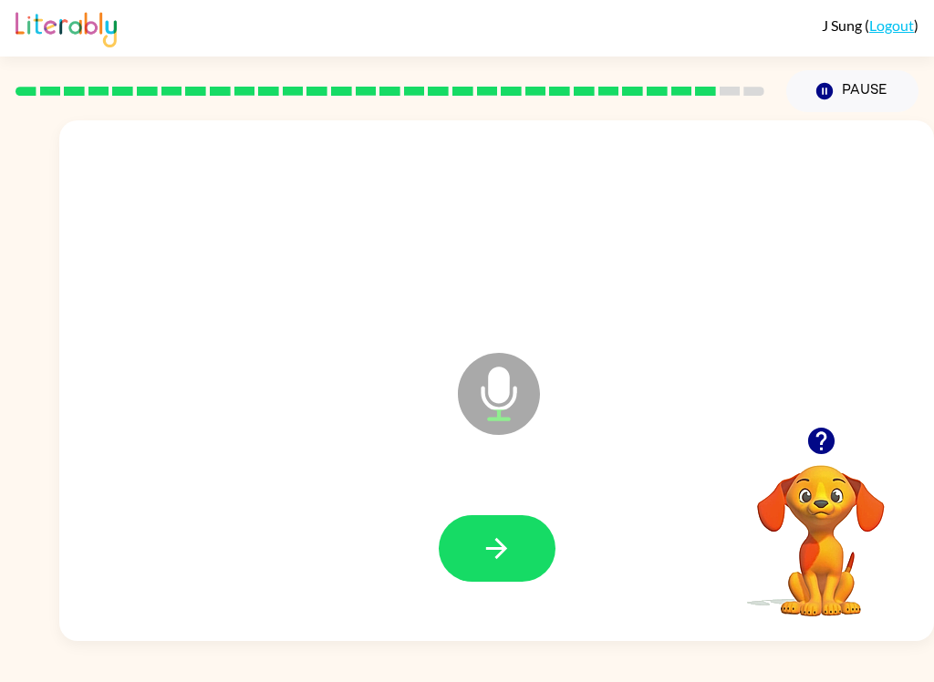
click at [513, 543] on button "button" at bounding box center [497, 548] width 117 height 67
click at [814, 440] on icon "button" at bounding box center [820, 441] width 26 height 26
click at [503, 557] on icon "button" at bounding box center [497, 549] width 32 height 32
click at [841, 451] on button "button" at bounding box center [821, 441] width 47 height 47
click at [516, 560] on button "button" at bounding box center [497, 548] width 117 height 67
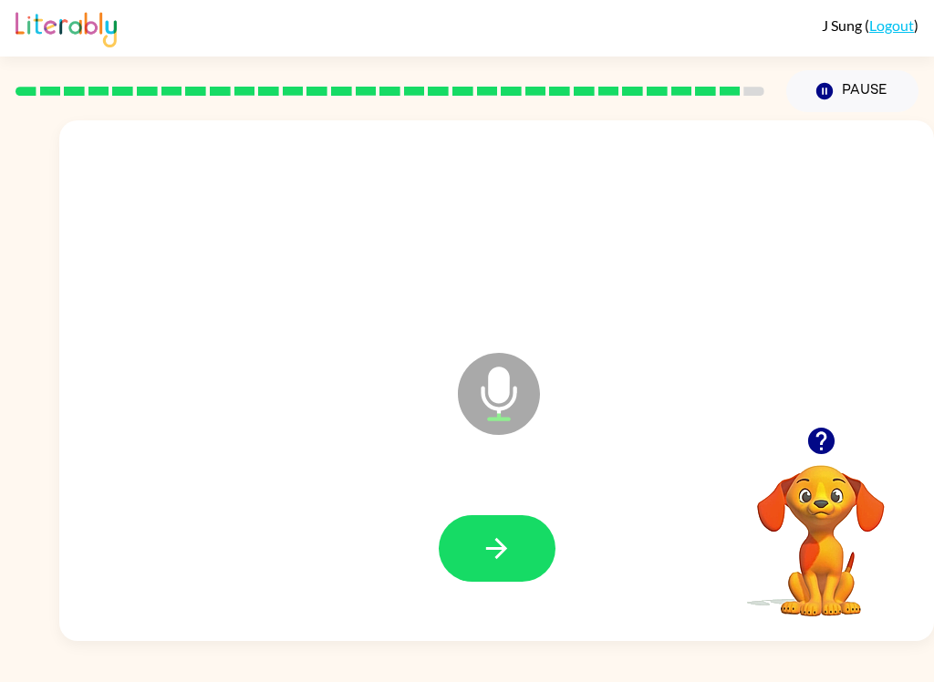
click at [524, 544] on button "button" at bounding box center [497, 548] width 117 height 67
